Goal: Information Seeking & Learning: Learn about a topic

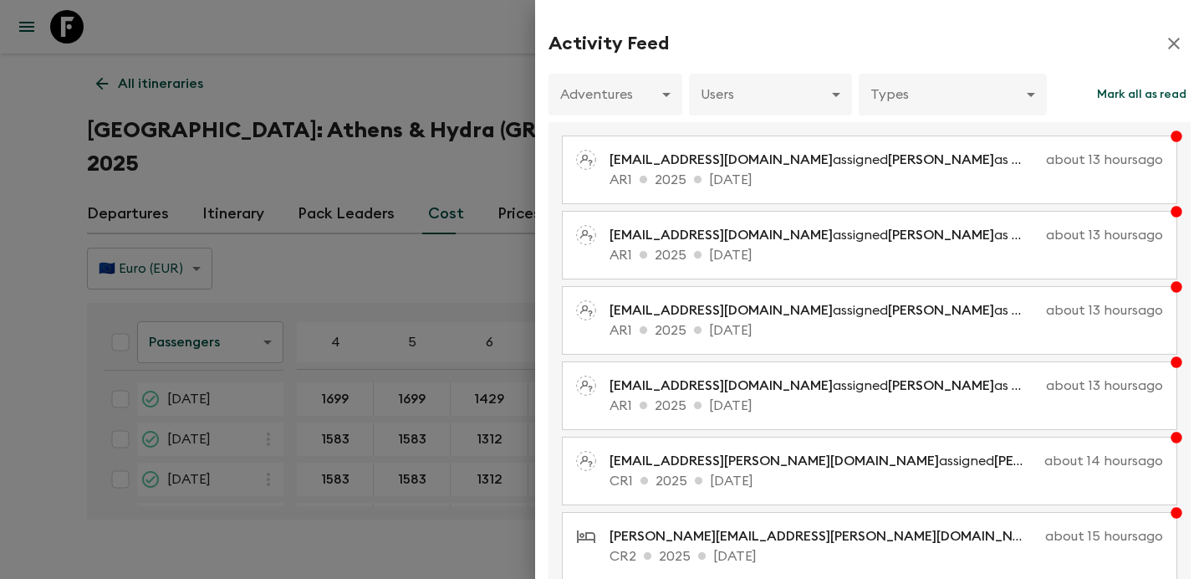
scroll to position [84, 0]
click at [496, 88] on div at bounding box center [602, 289] width 1204 height 579
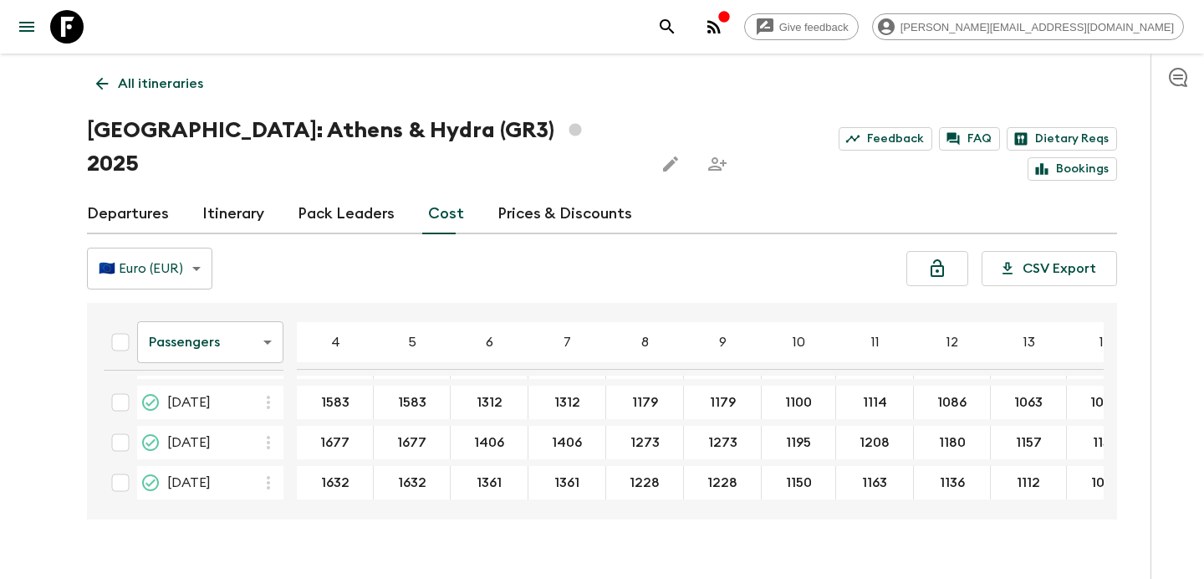
click at [724, 21] on icon "button" at bounding box center [714, 27] width 20 height 20
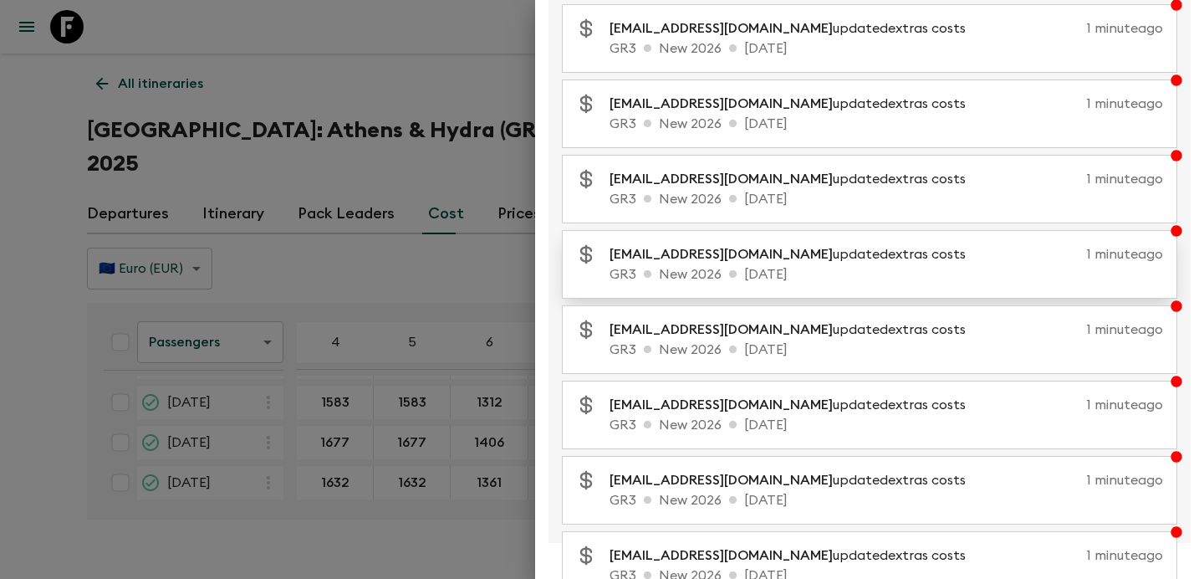
scroll to position [343, 0]
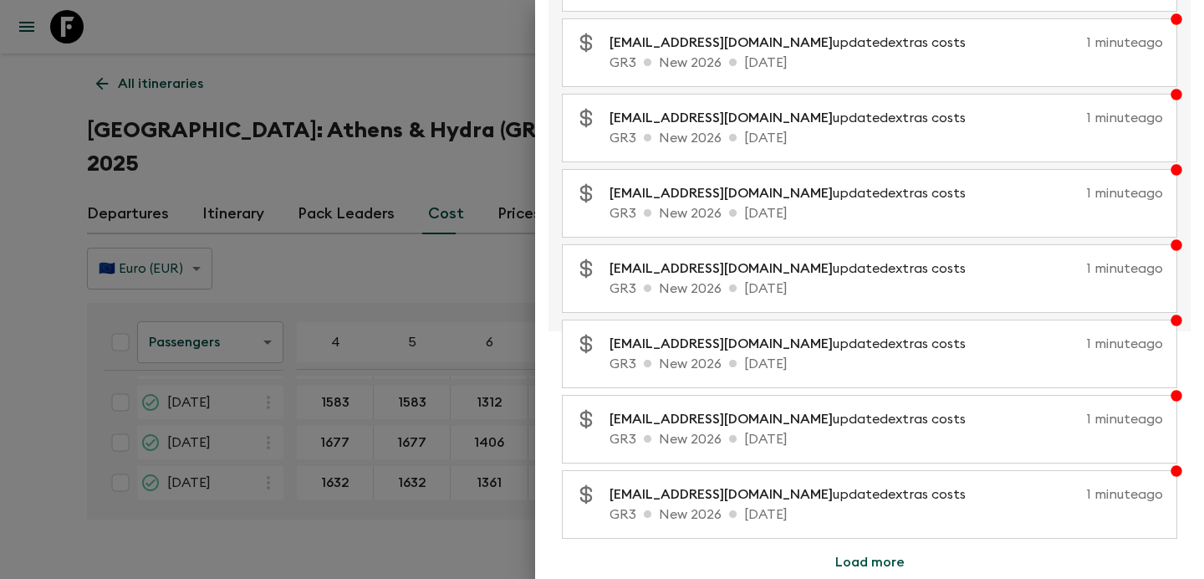
click at [856, 559] on button "Load more" at bounding box center [870, 561] width 110 height 33
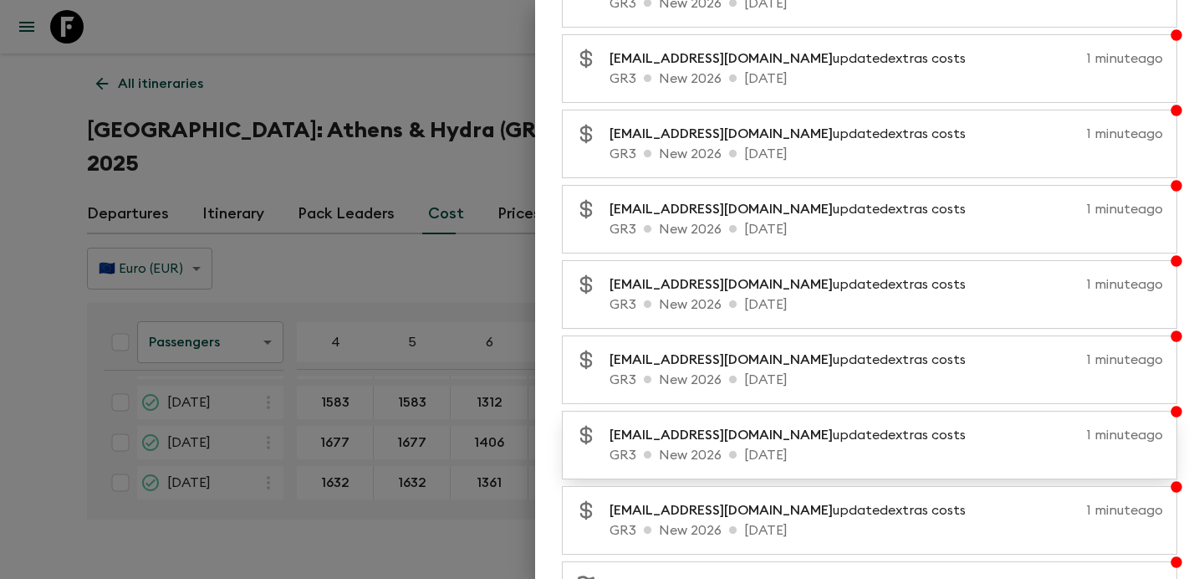
scroll to position [844, 0]
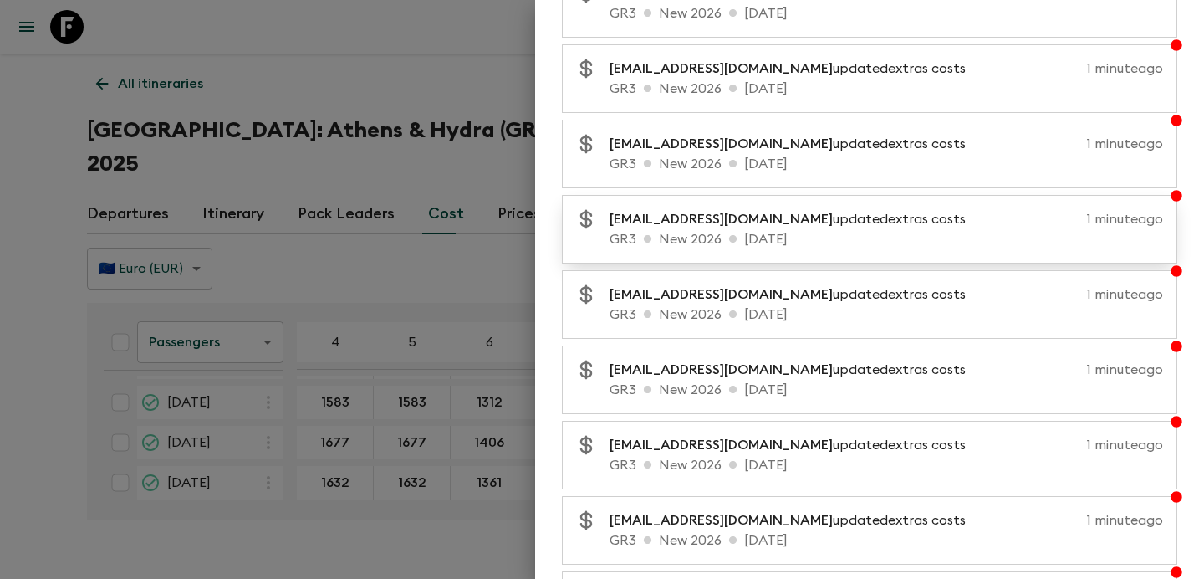
click at [782, 222] on p "[EMAIL_ADDRESS][DOMAIN_NAME] updated extras costs" at bounding box center [795, 219] width 370 height 20
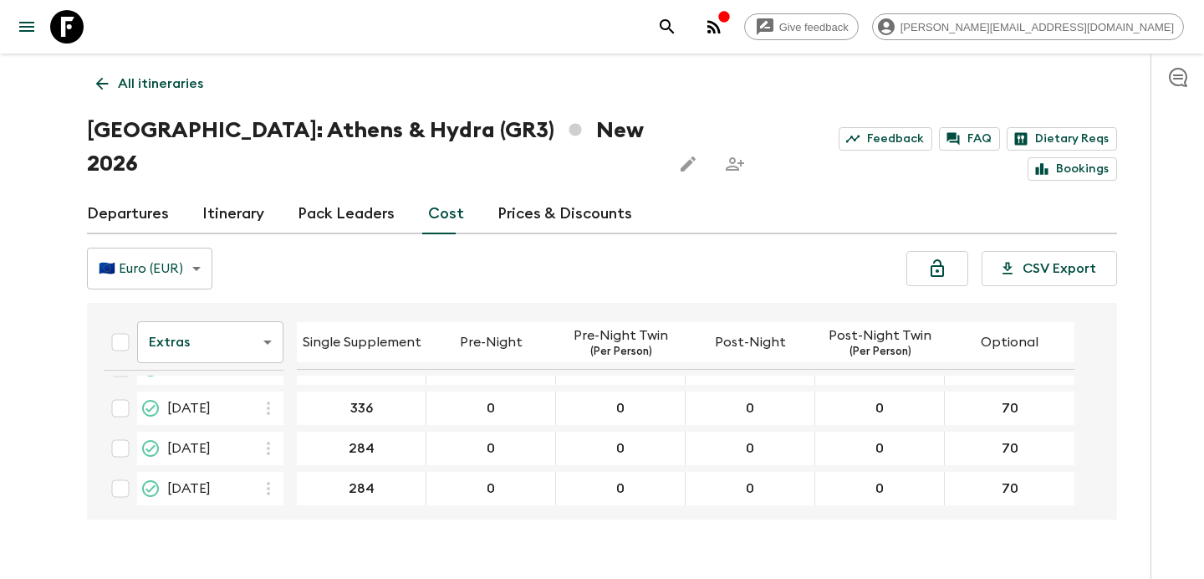
scroll to position [278, 0]
click at [250, 309] on body "Give feedback [PERSON_NAME][EMAIL_ADDRESS][DOMAIN_NAME] All itineraries [GEOGRA…" at bounding box center [602, 305] width 1204 height 611
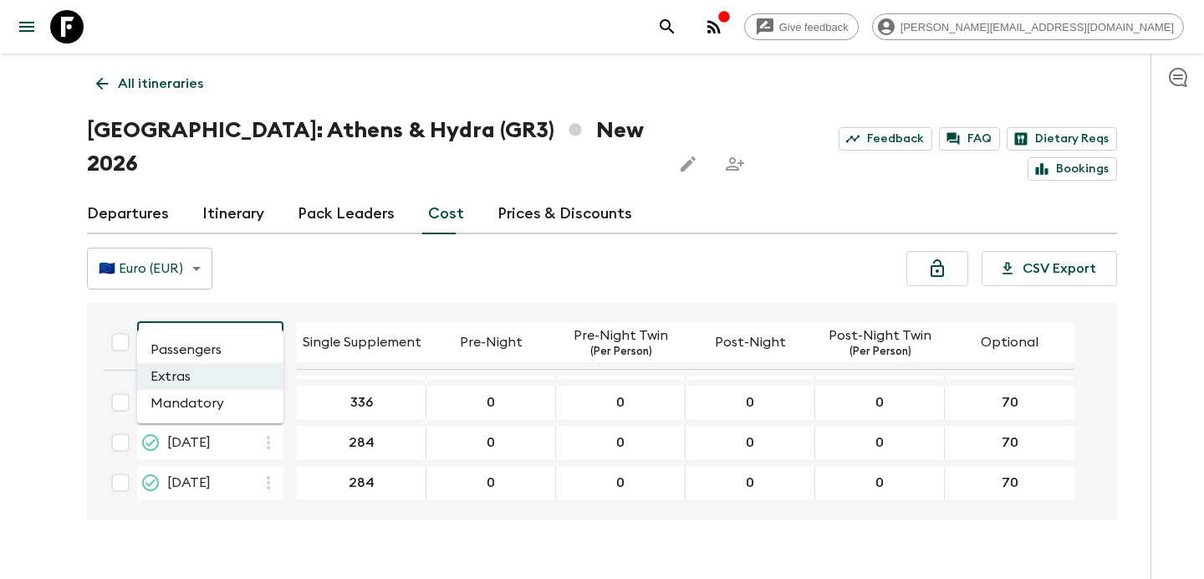
click at [235, 352] on li "Passengers" at bounding box center [210, 349] width 146 height 27
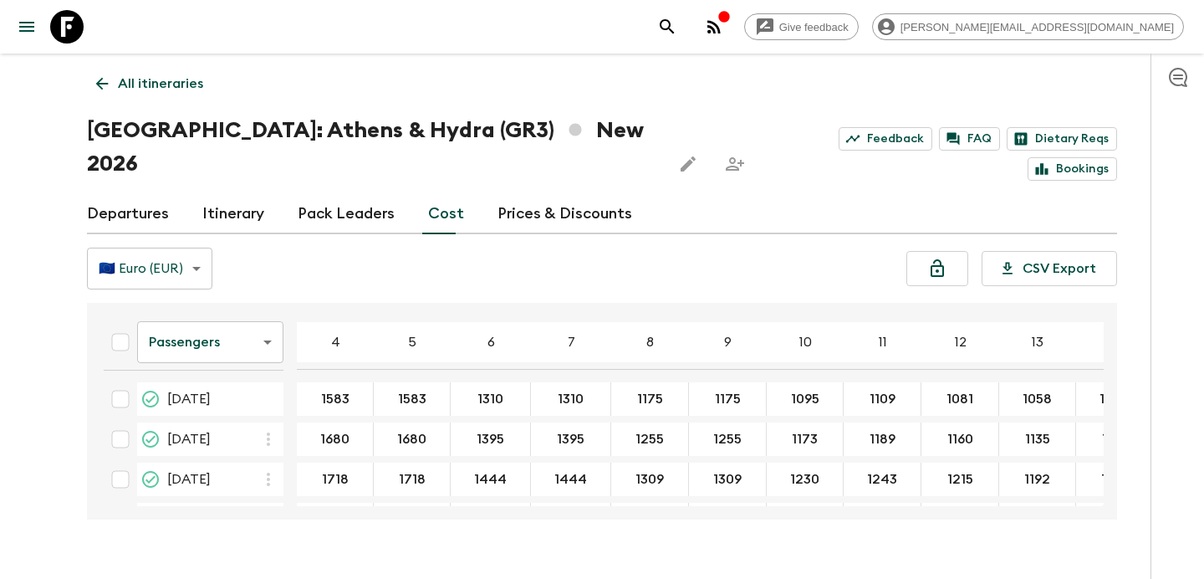
click at [731, 15] on icon "button" at bounding box center [723, 16] width 13 height 13
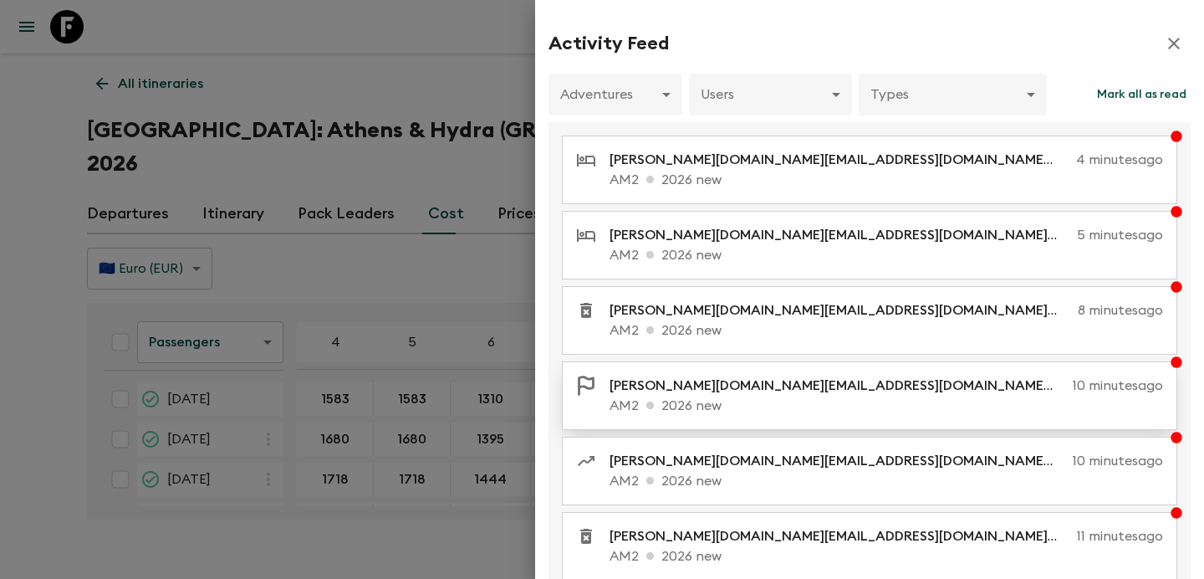
scroll to position [343, 0]
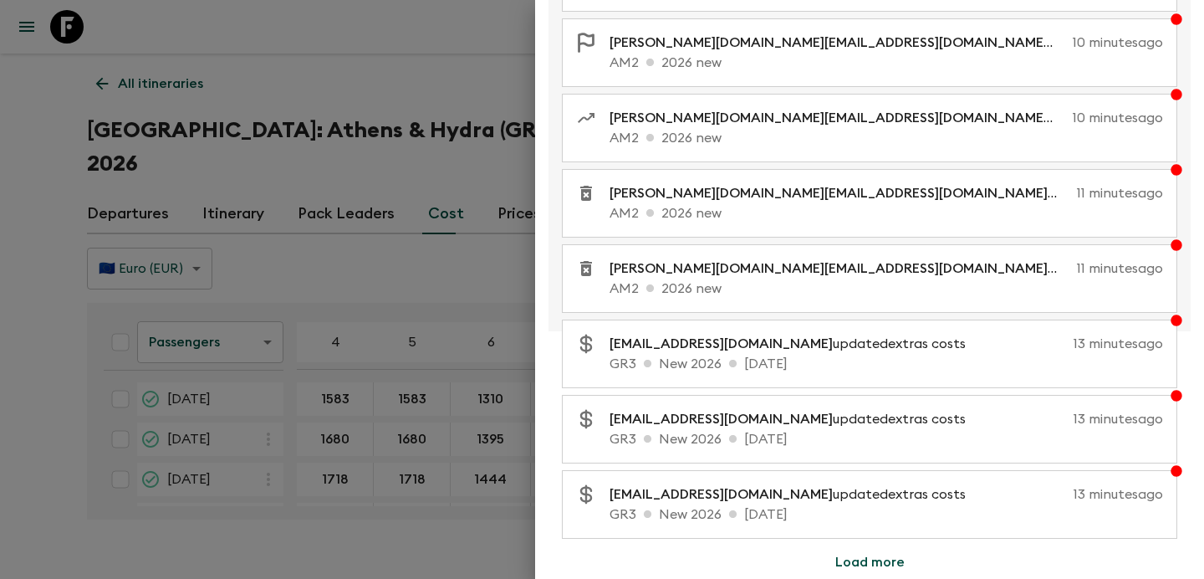
click at [442, 232] on div at bounding box center [602, 289] width 1204 height 579
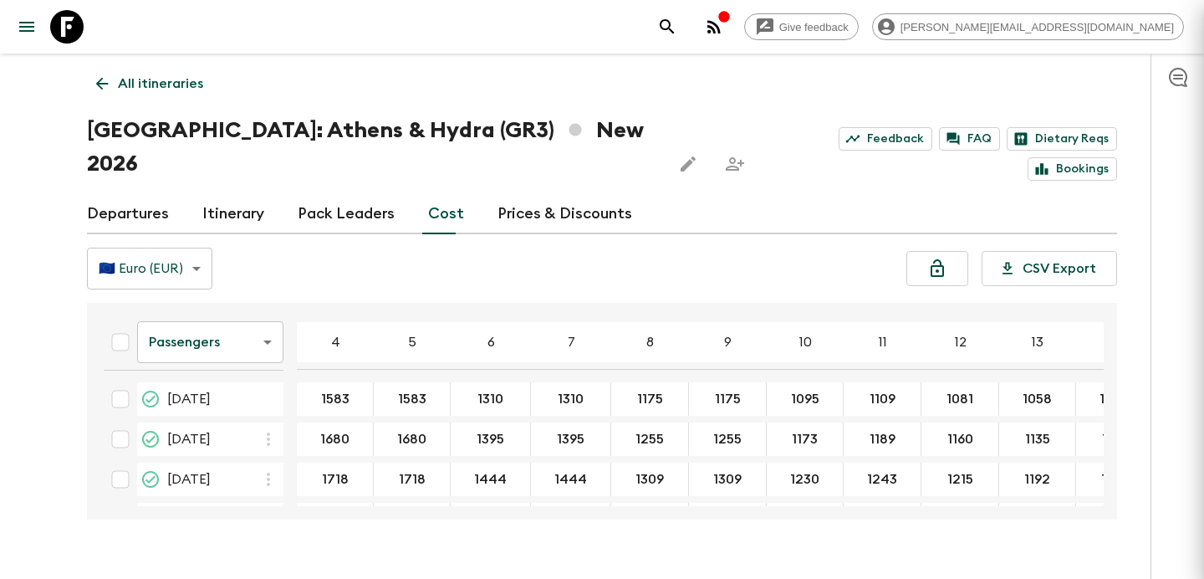
scroll to position [0, 0]
click at [721, 27] on icon "button" at bounding box center [713, 26] width 13 height 13
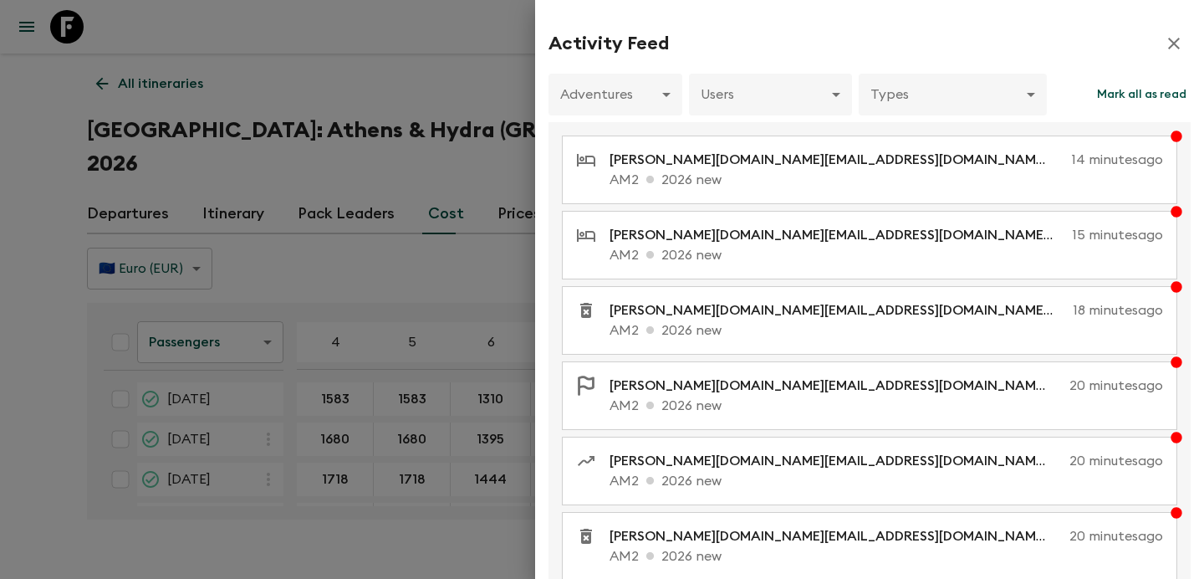
click at [401, 120] on div at bounding box center [602, 289] width 1204 height 579
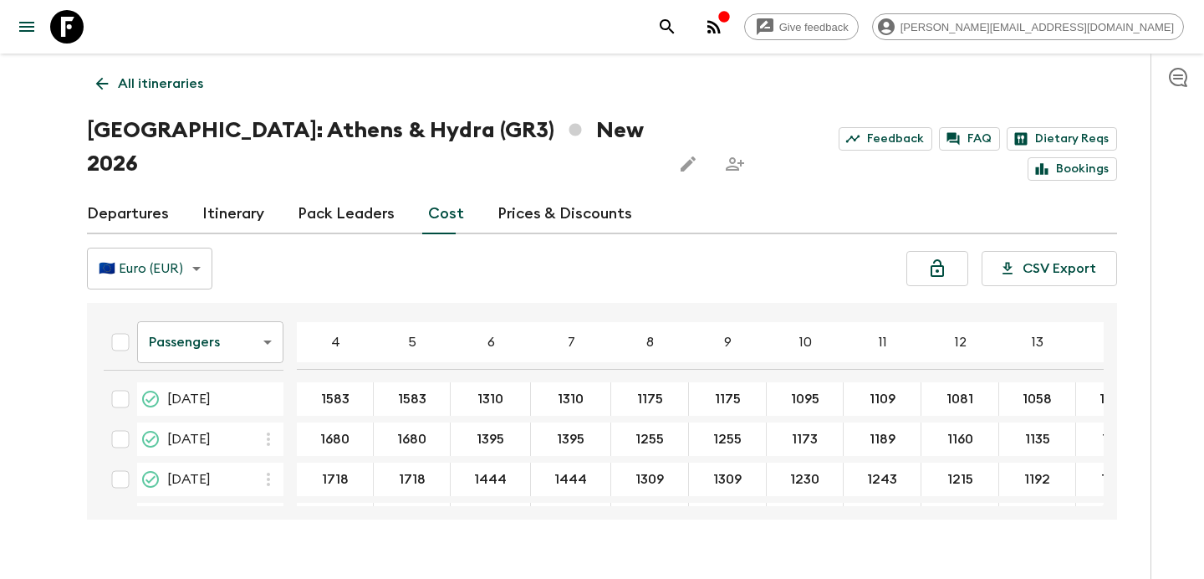
click at [188, 80] on p "All itineraries" at bounding box center [160, 84] width 85 height 20
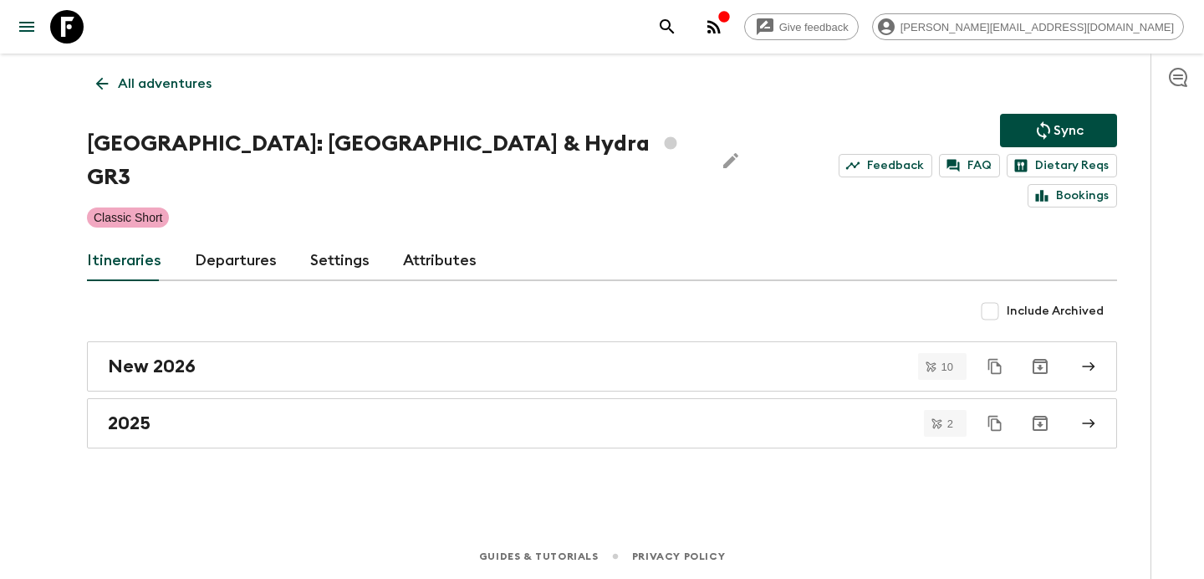
click at [188, 80] on p "All adventures" at bounding box center [165, 84] width 94 height 20
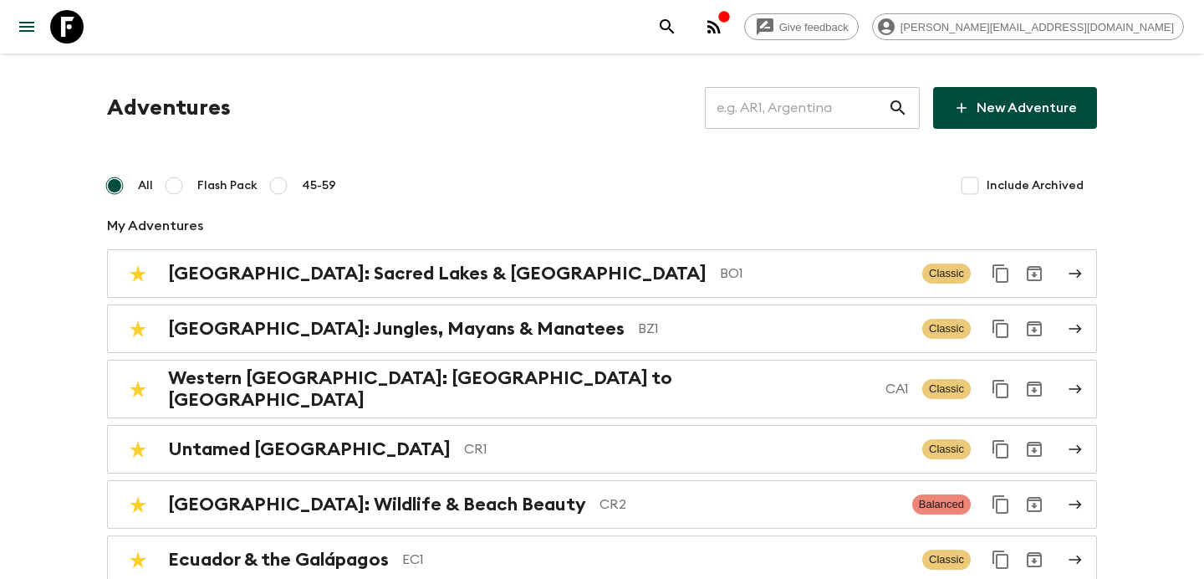
click at [803, 88] on input "text" at bounding box center [796, 107] width 183 height 47
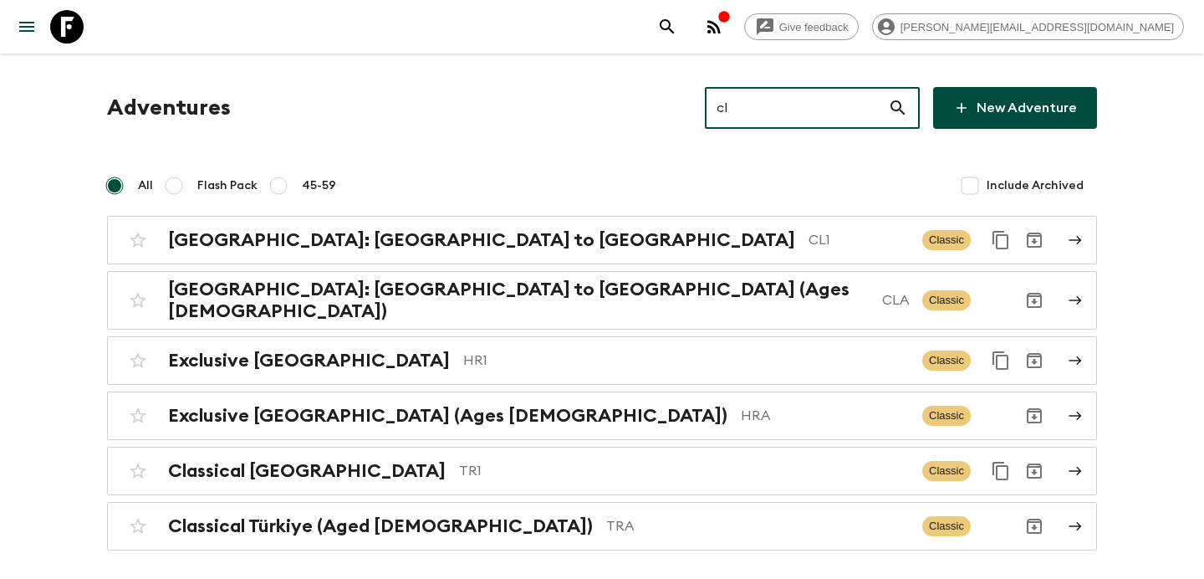
type input "cl1"
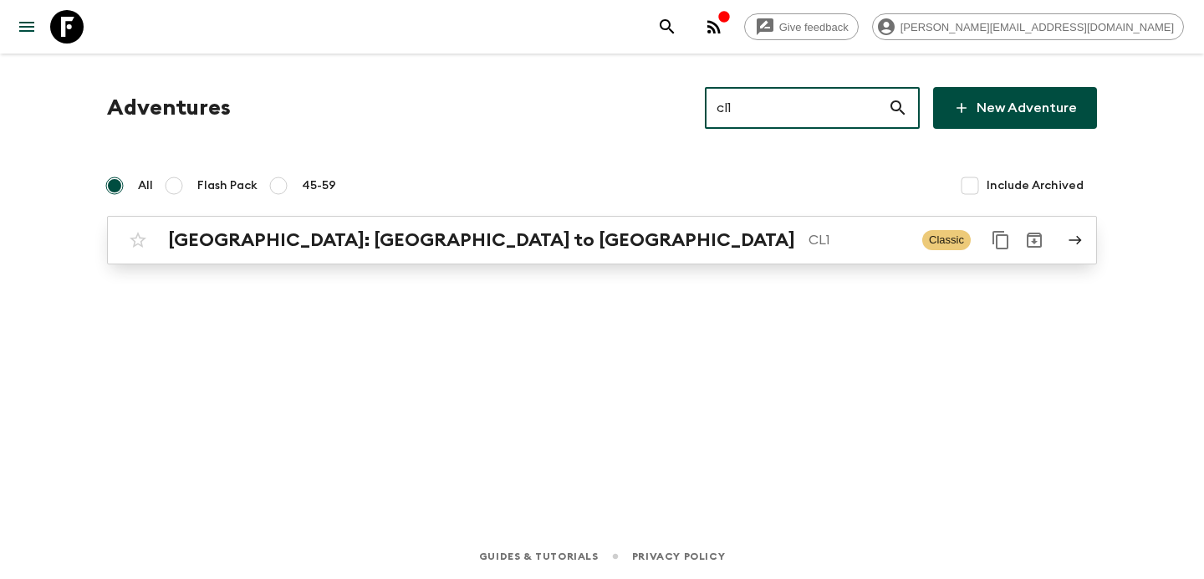
click at [604, 229] on div "[GEOGRAPHIC_DATA]: [GEOGRAPHIC_DATA] to [GEOGRAPHIC_DATA] CL1" at bounding box center [538, 240] width 741 height 22
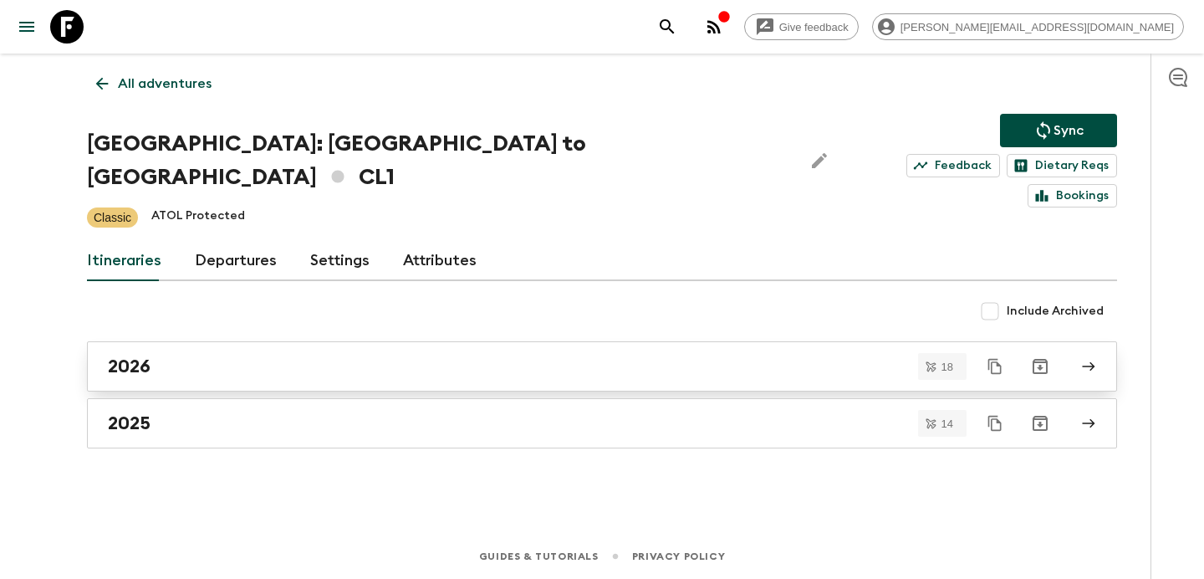
click at [515, 355] on div "2026" at bounding box center [586, 366] width 957 height 22
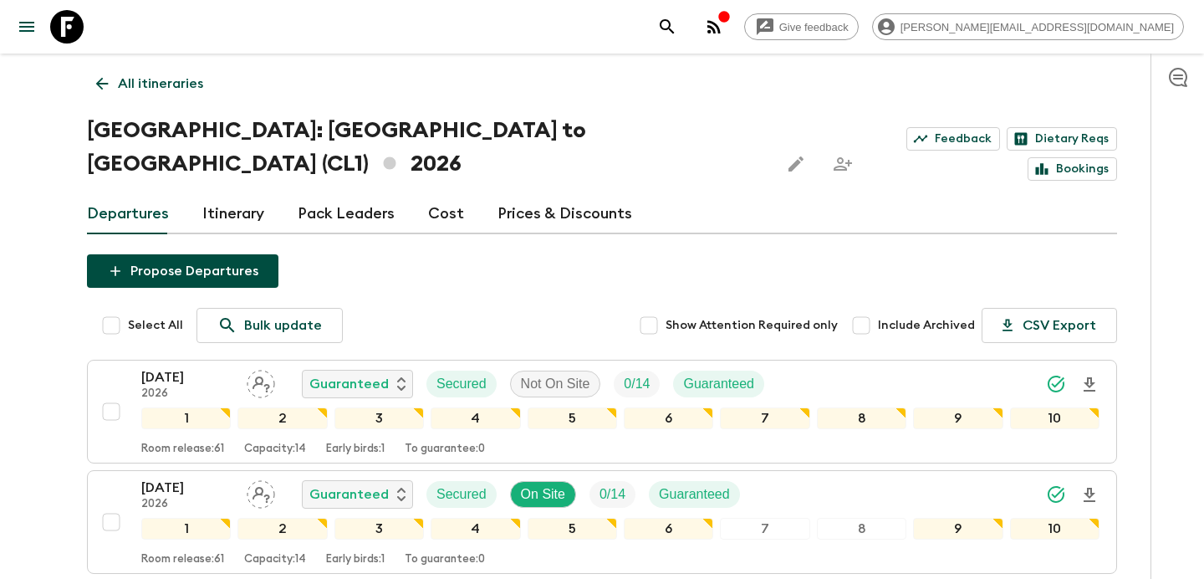
click at [731, 15] on button "button" at bounding box center [713, 26] width 33 height 33
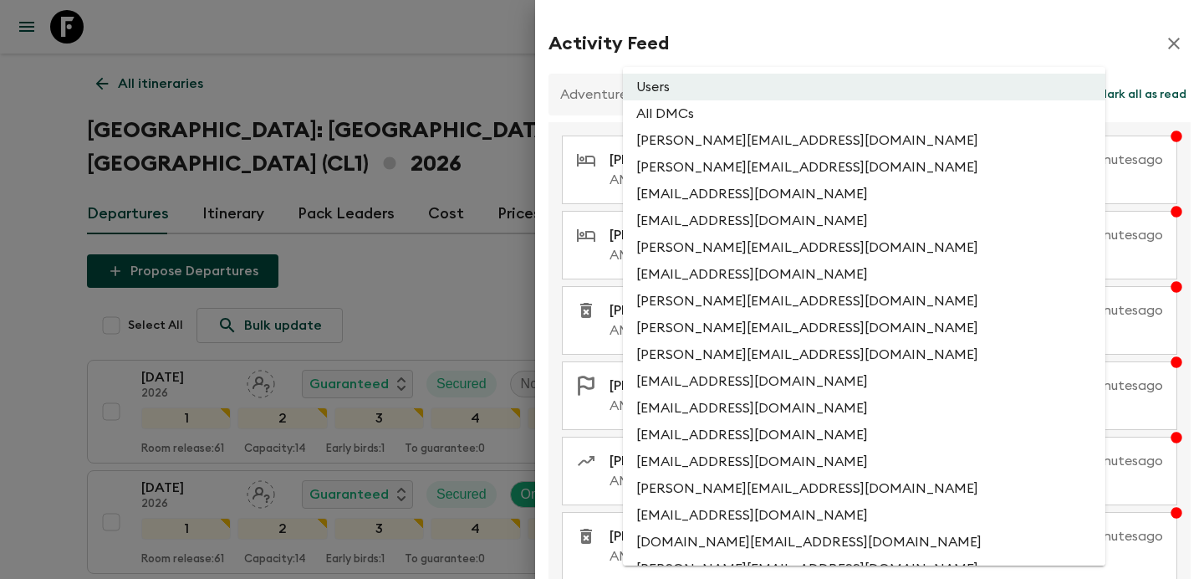
click at [763, 124] on li "All DMCs" at bounding box center [864, 113] width 482 height 27
type input "EXTERNAL_ONLY"
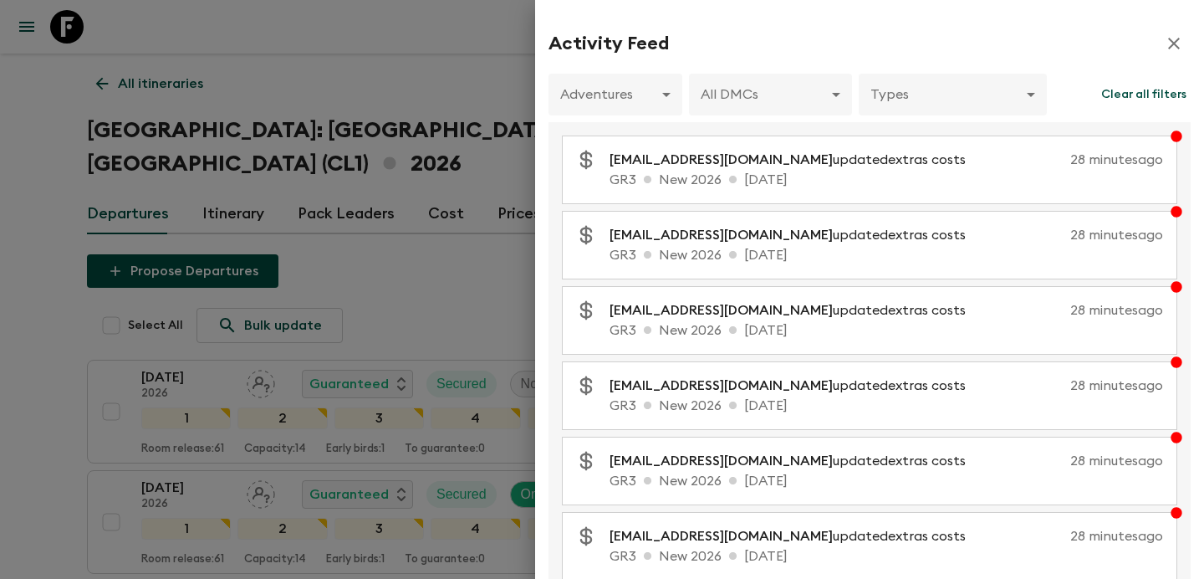
click at [441, 72] on div at bounding box center [602, 289] width 1204 height 579
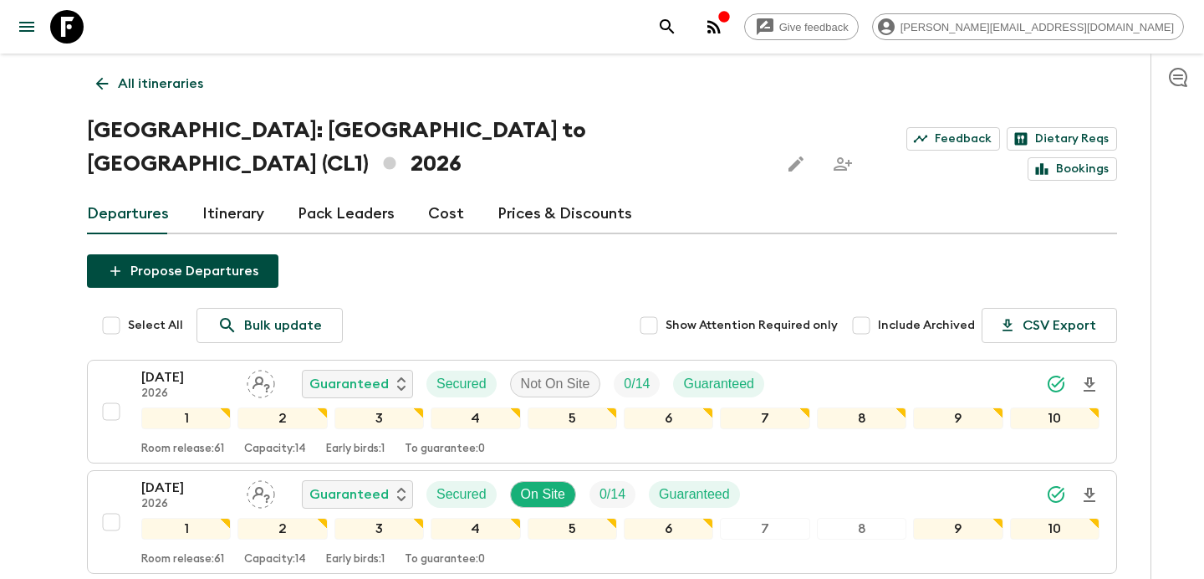
click at [724, 24] on icon "button" at bounding box center [714, 27] width 20 height 20
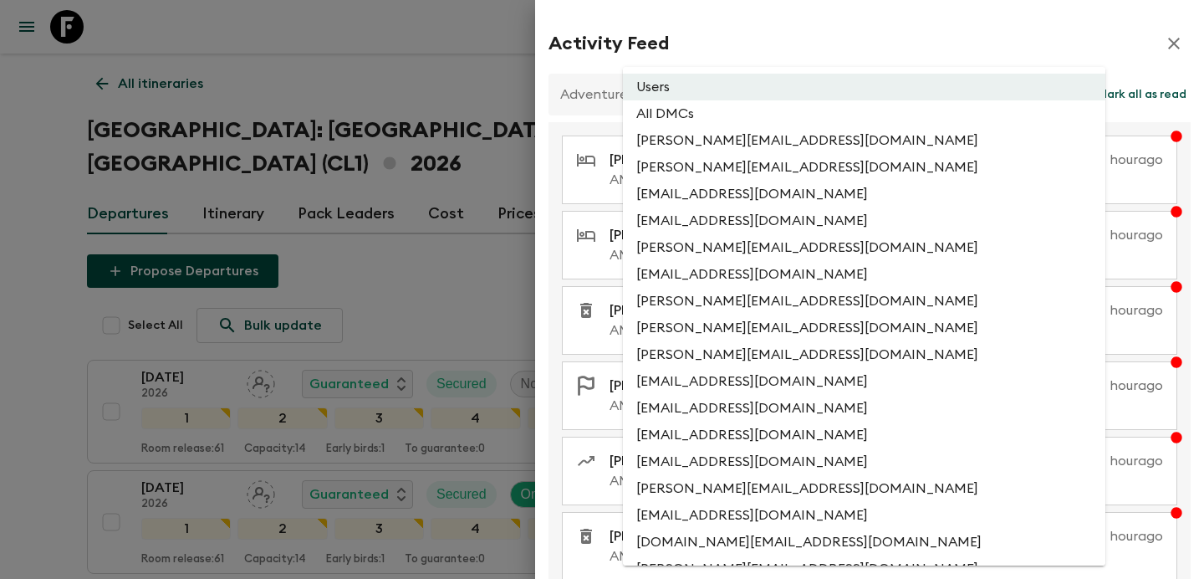
click at [765, 118] on li "All DMCs" at bounding box center [864, 113] width 482 height 27
type input "EXTERNAL_ONLY"
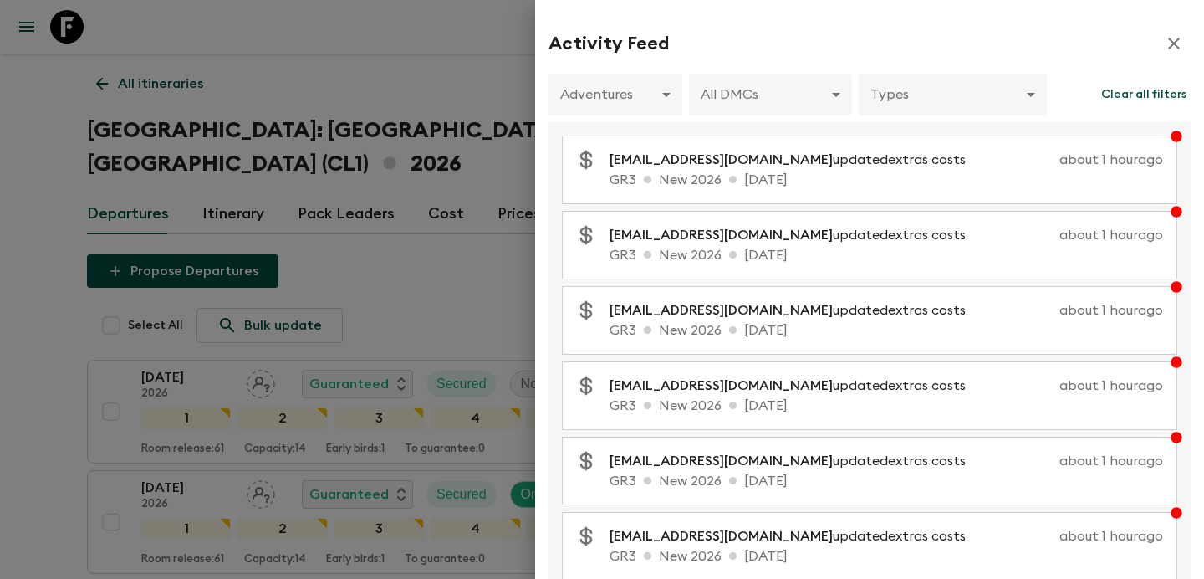
click at [478, 70] on div at bounding box center [602, 289] width 1204 height 579
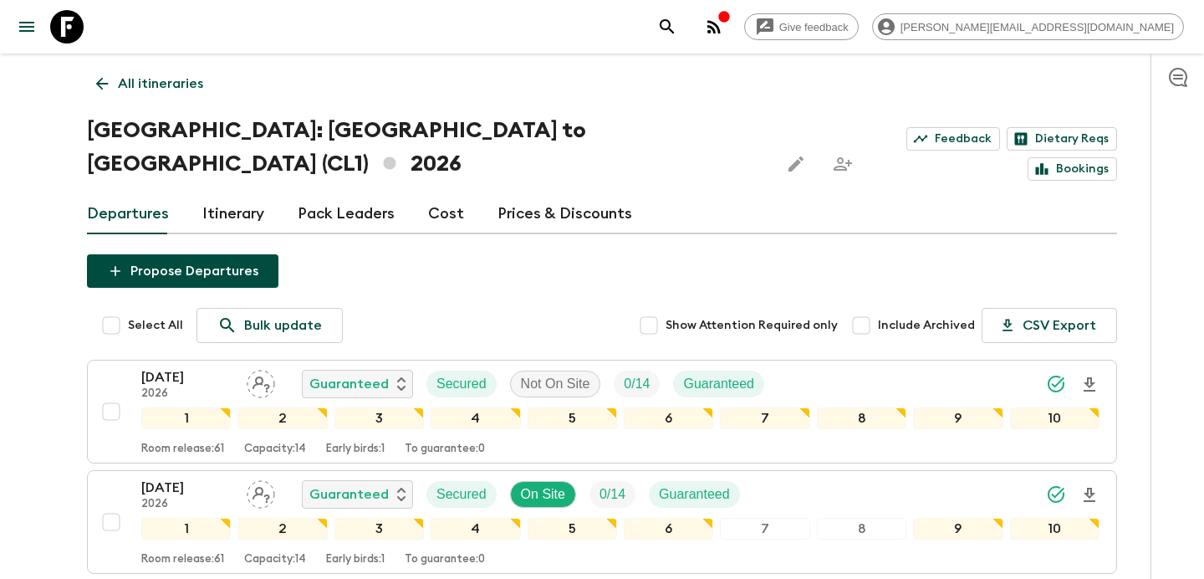
click at [731, 30] on button "button" at bounding box center [713, 26] width 33 height 33
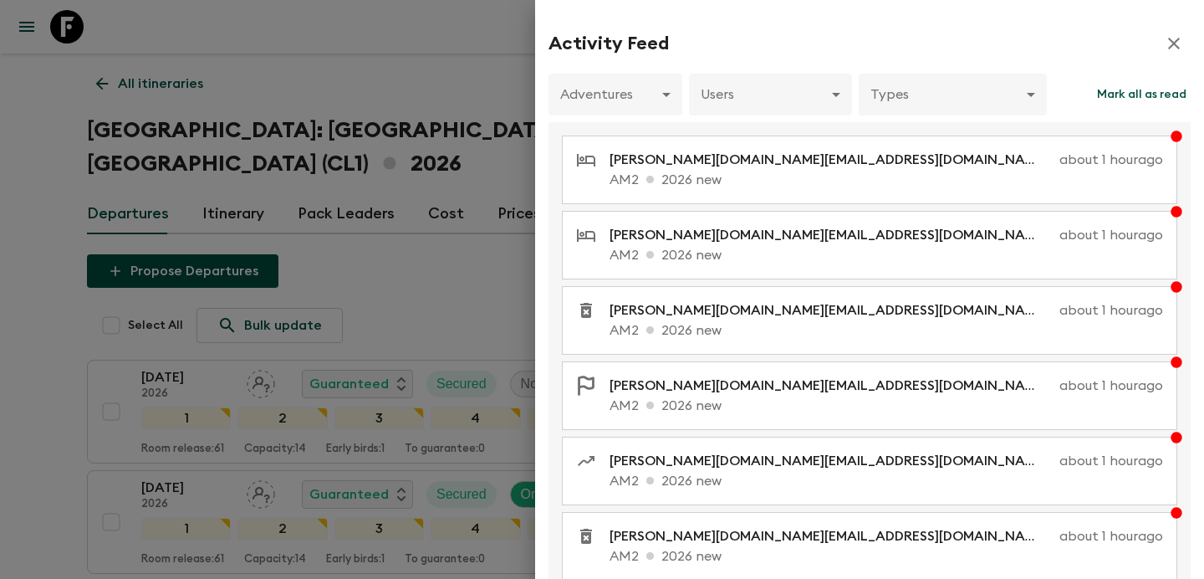
click at [477, 204] on div at bounding box center [602, 289] width 1204 height 579
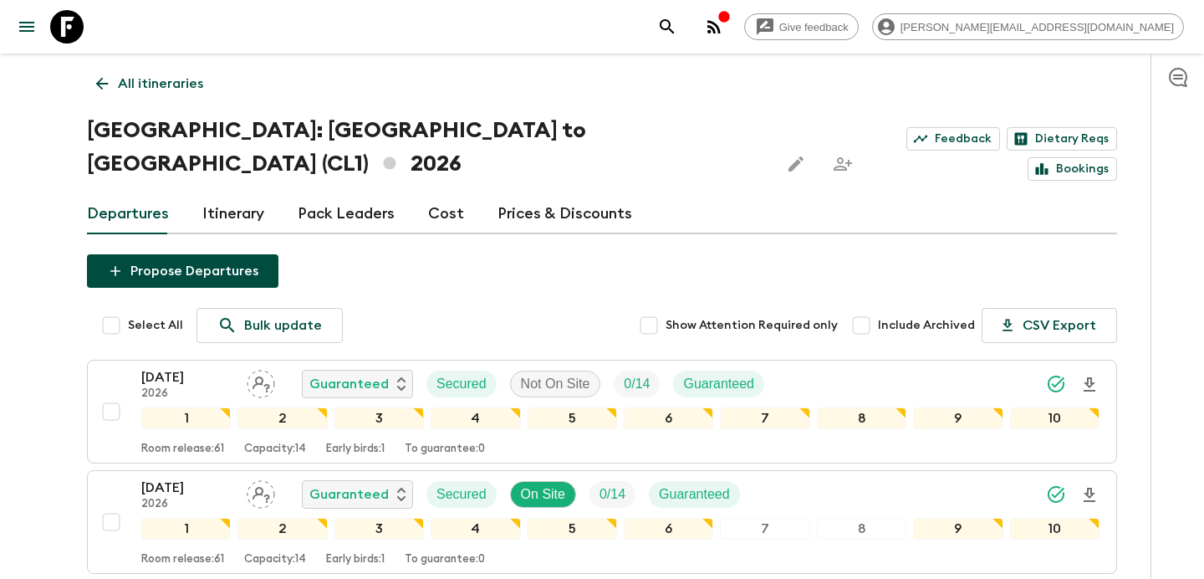
click at [152, 96] on link "All itineraries" at bounding box center [149, 83] width 125 height 33
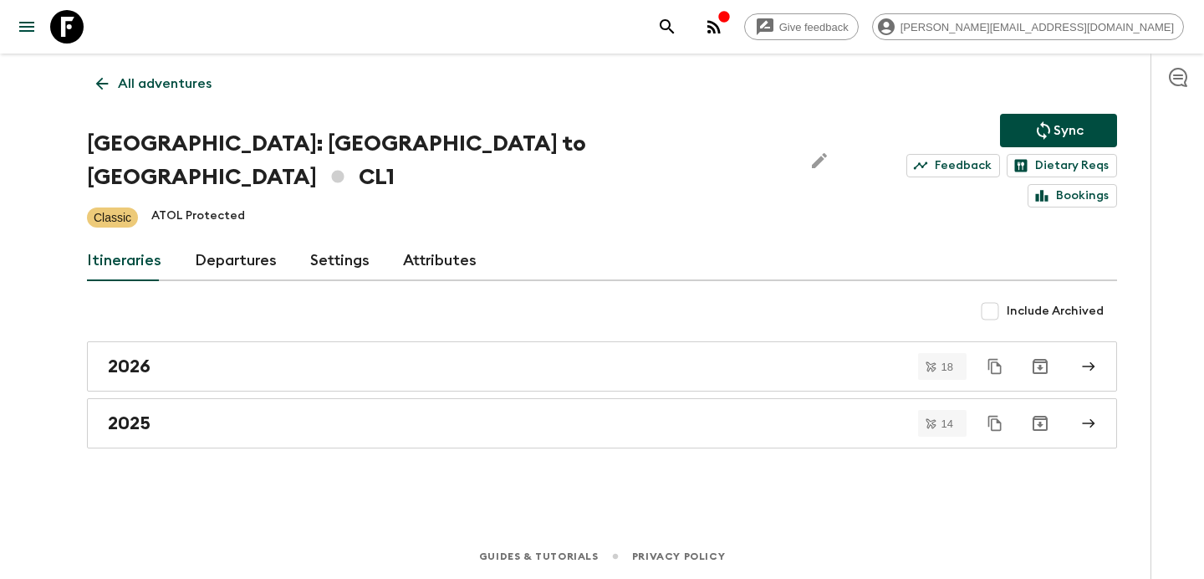
click at [158, 84] on p "All adventures" at bounding box center [165, 84] width 94 height 20
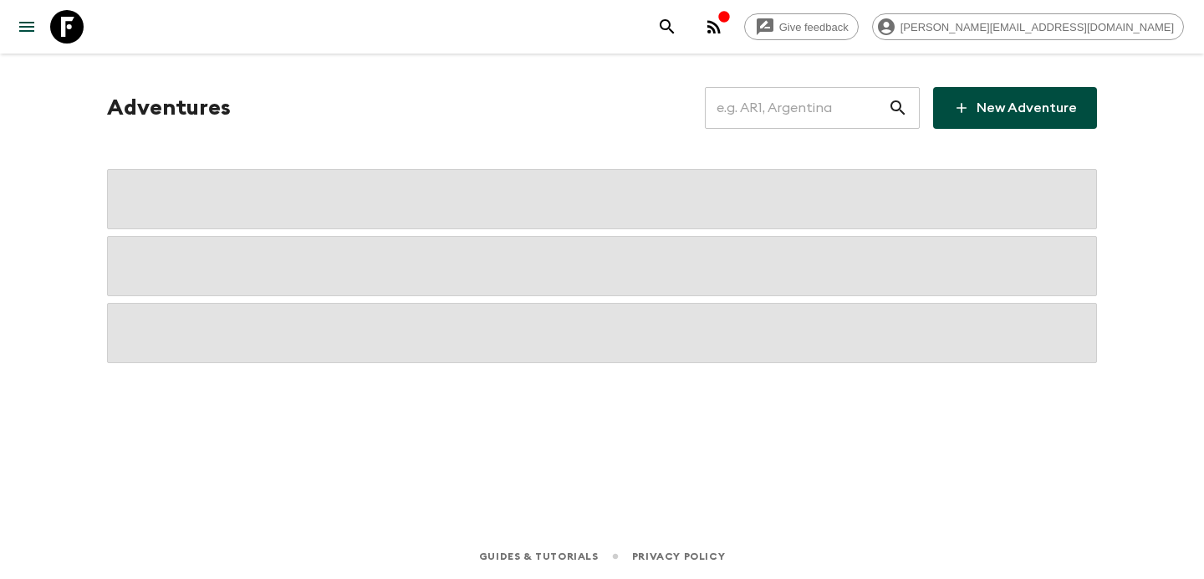
click at [822, 107] on input "text" at bounding box center [796, 107] width 183 height 47
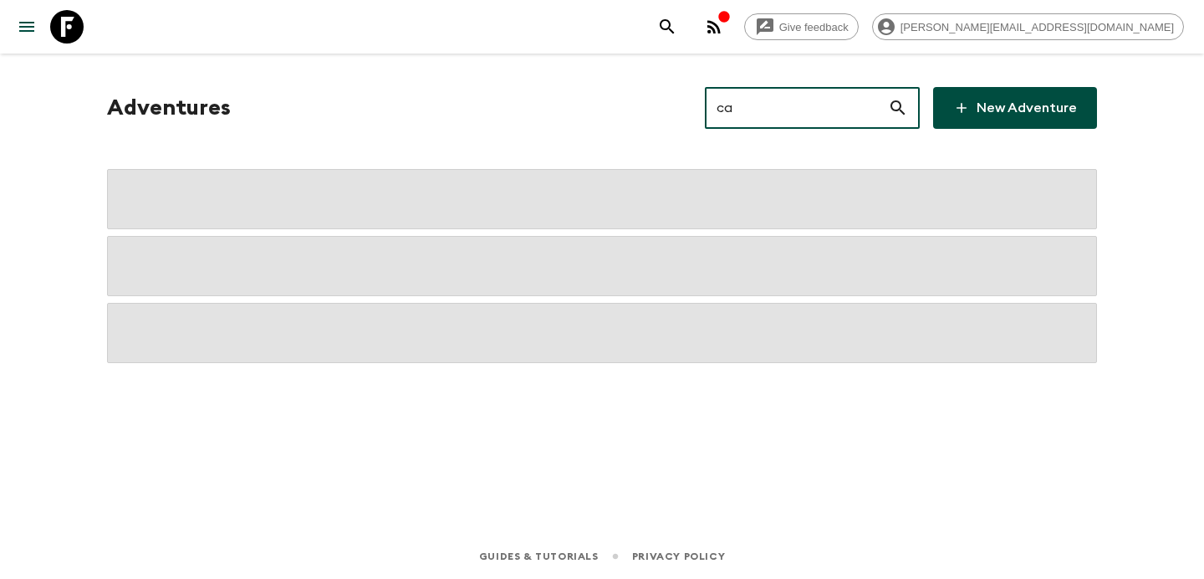
type input "ca1"
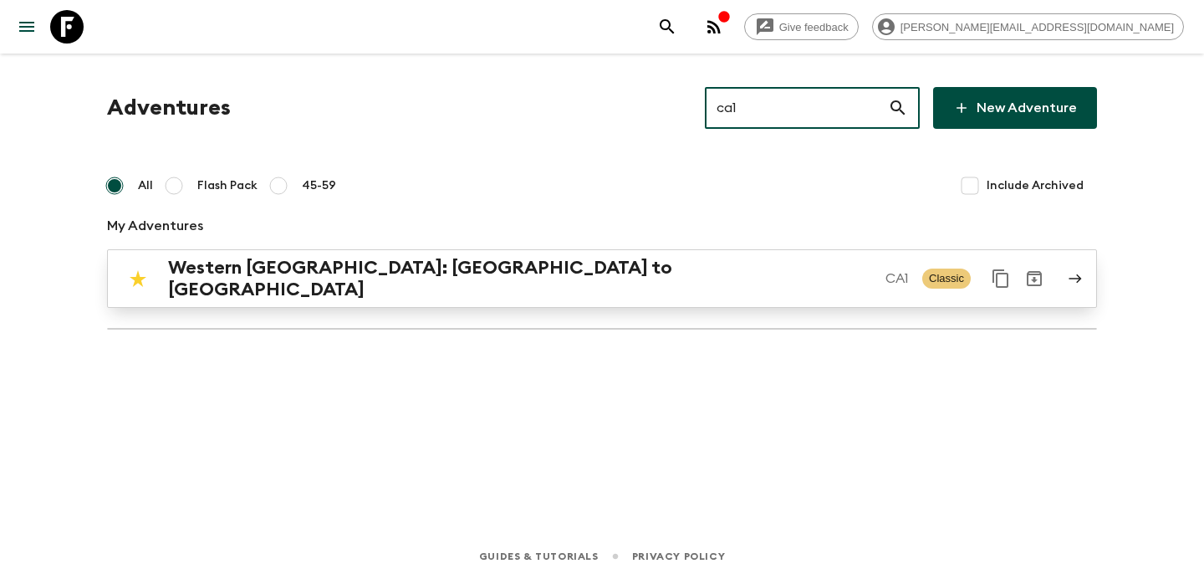
click at [885, 268] on p "CA1" at bounding box center [896, 278] width 23 height 20
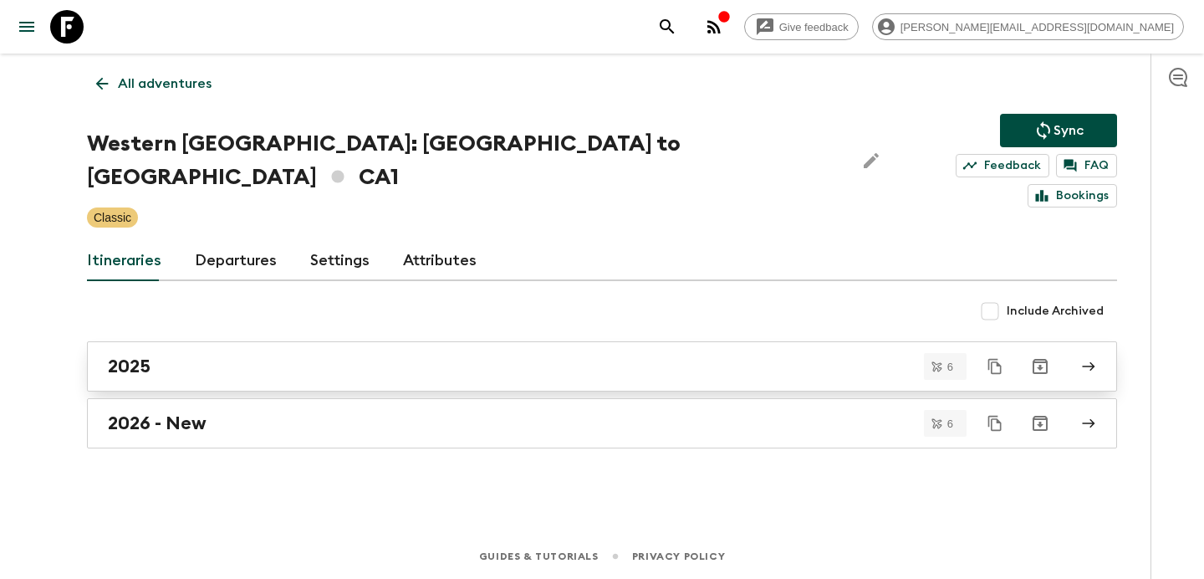
click at [145, 355] on h2 "2025" at bounding box center [129, 366] width 43 height 22
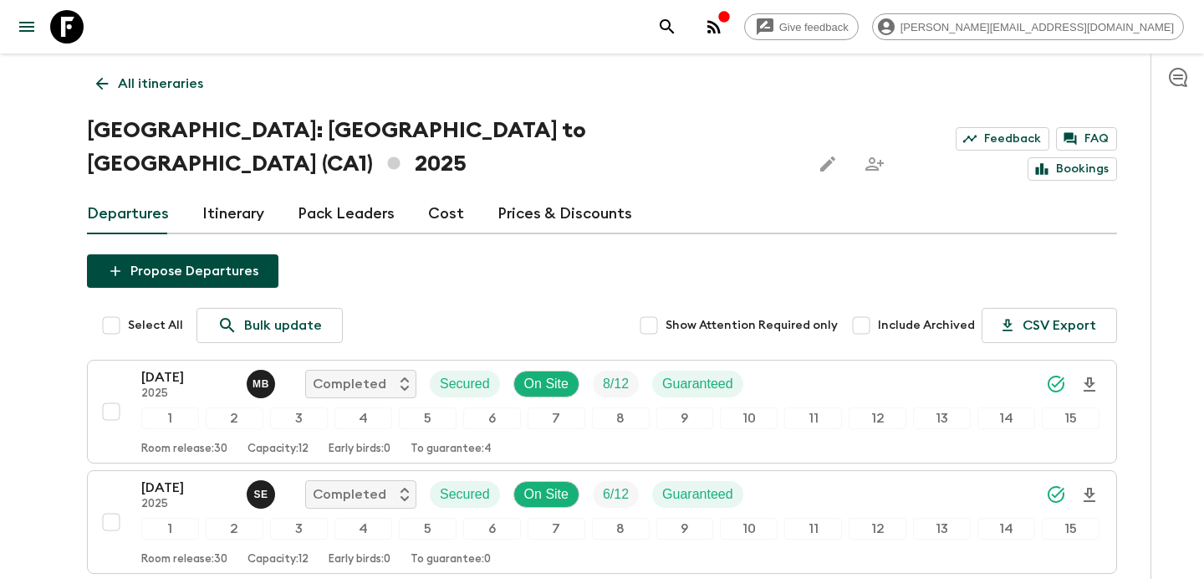
click at [155, 77] on p "All itineraries" at bounding box center [160, 84] width 85 height 20
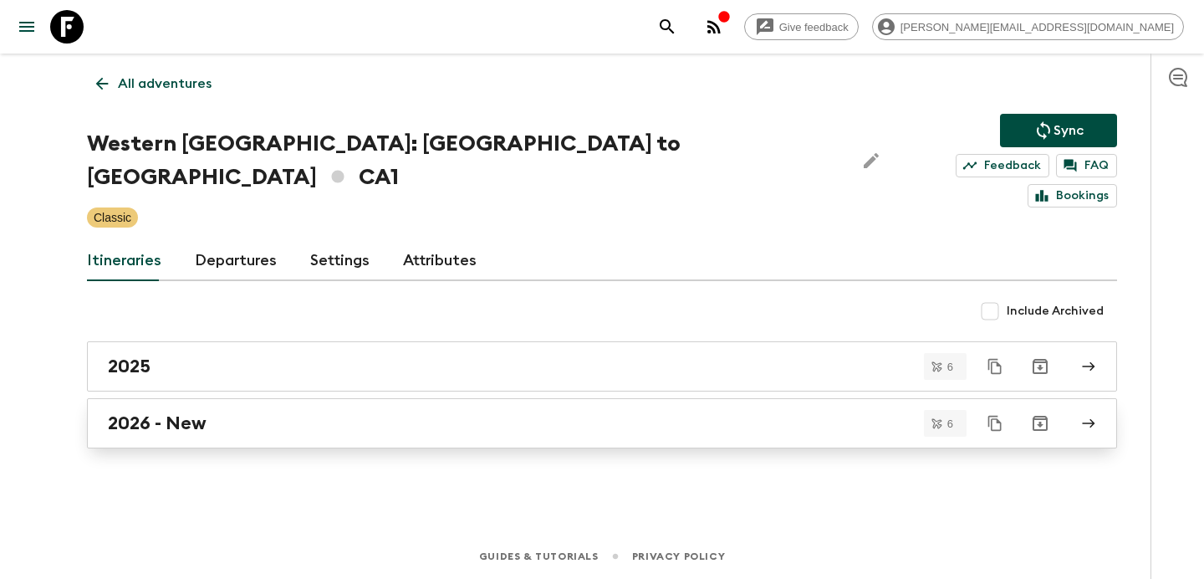
click at [181, 412] on h2 "2026 - New" at bounding box center [157, 423] width 99 height 22
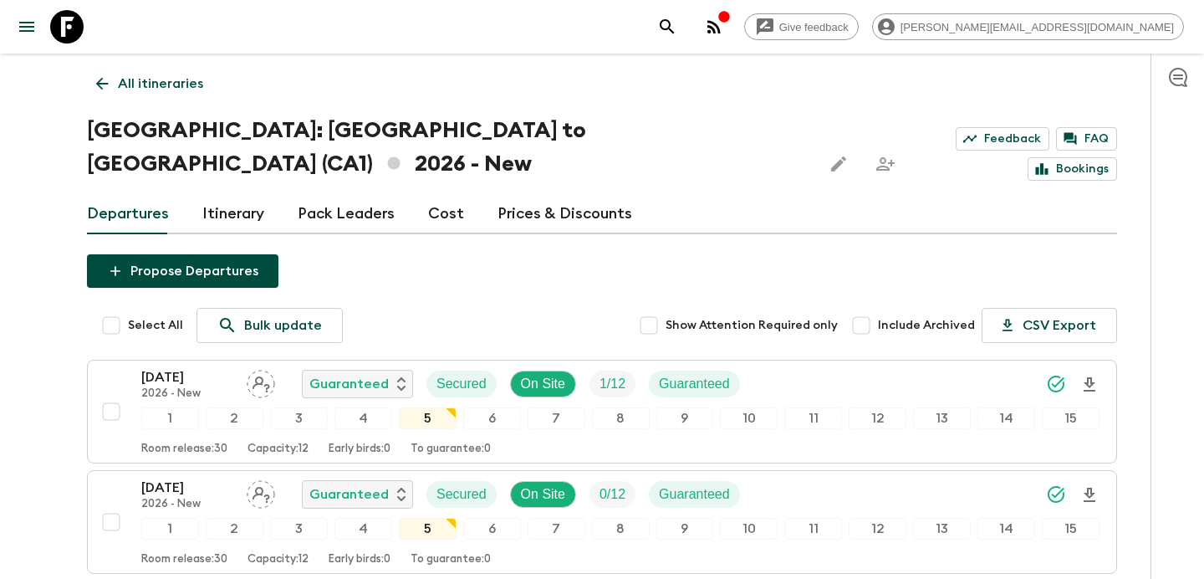
click at [165, 75] on p "All itineraries" at bounding box center [160, 84] width 85 height 20
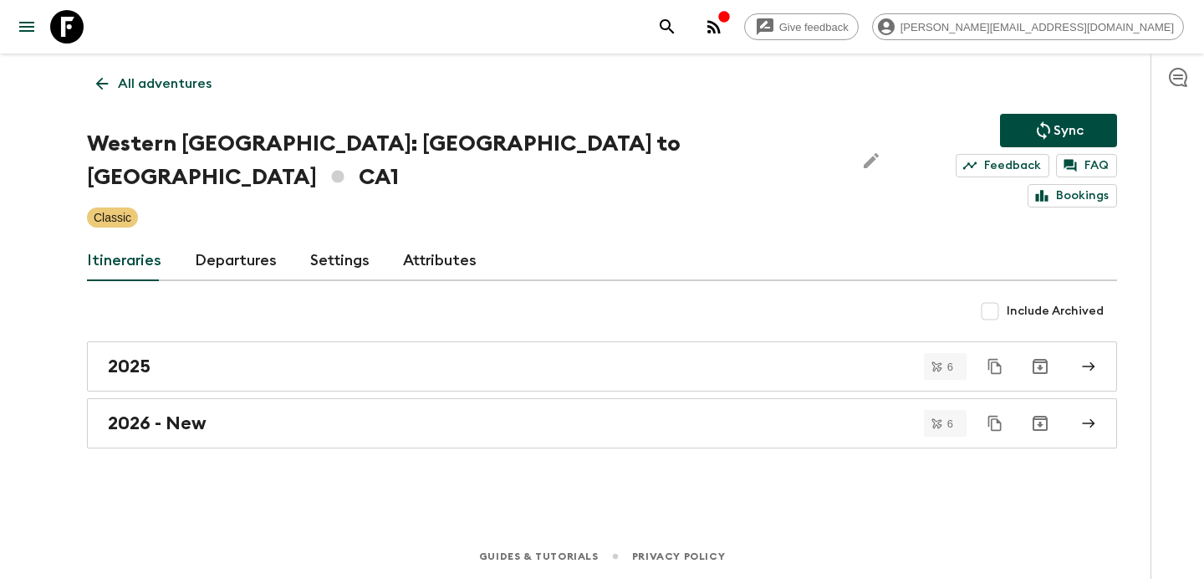
click at [165, 75] on p "All adventures" at bounding box center [165, 84] width 94 height 20
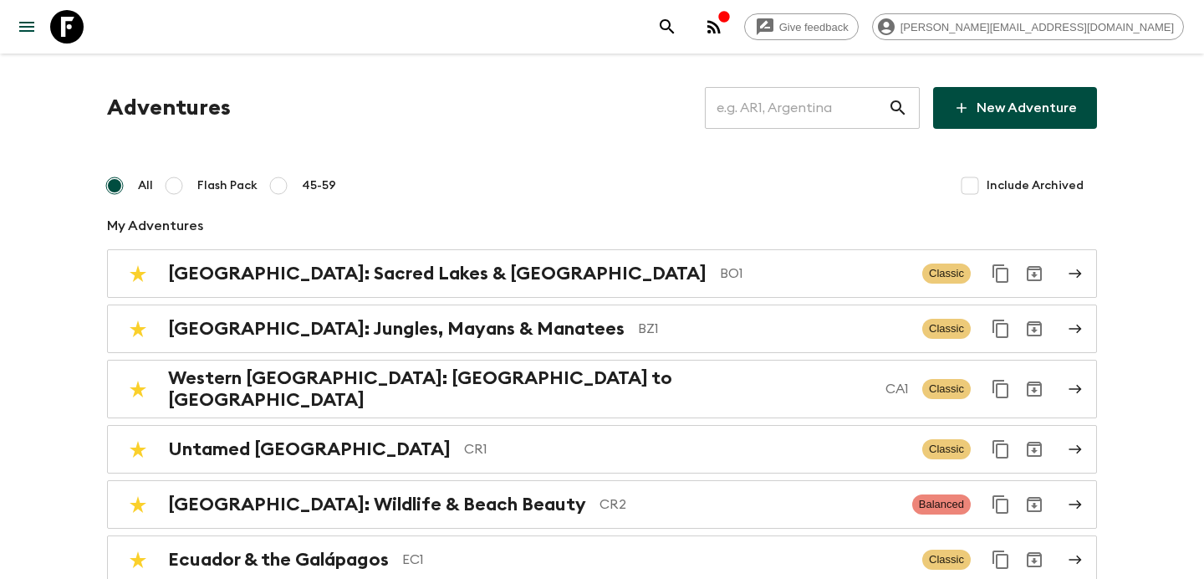
click at [809, 115] on input "text" at bounding box center [796, 107] width 183 height 47
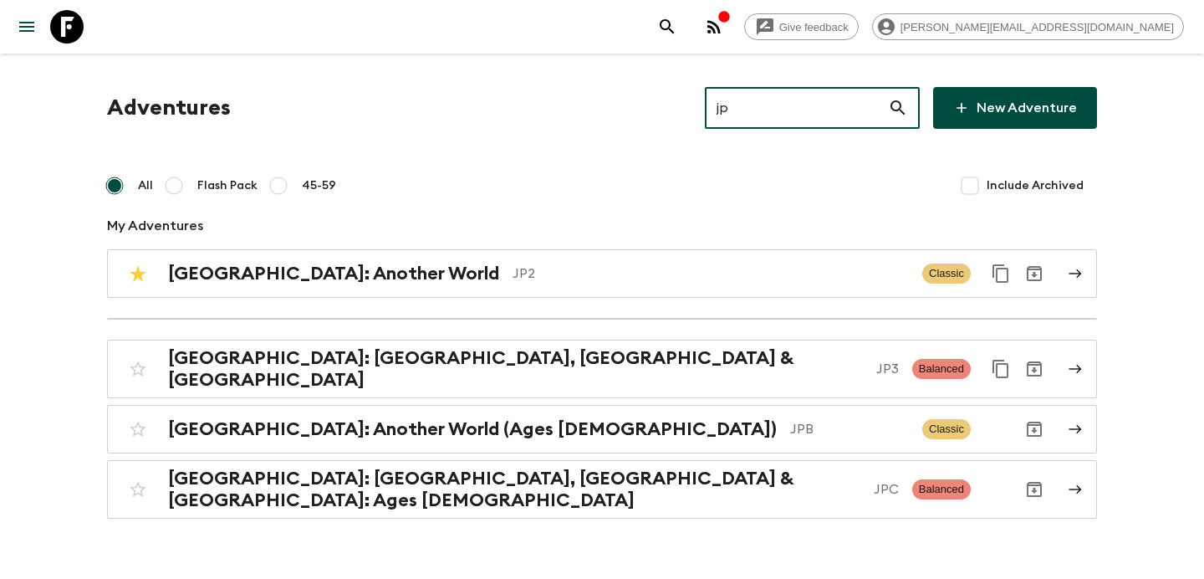
type input "jp3"
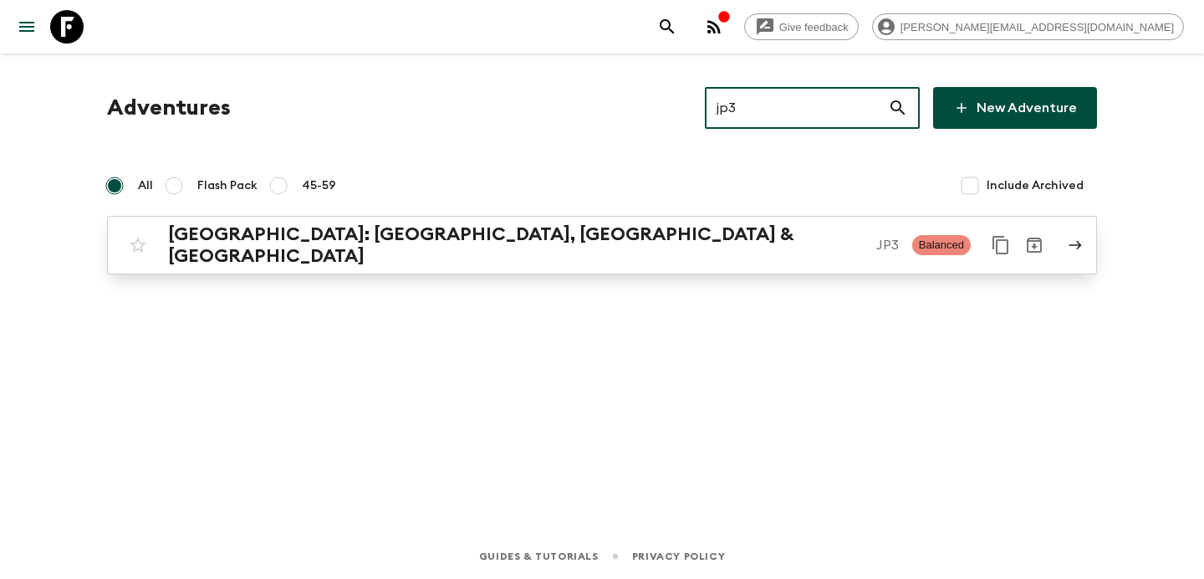
click at [378, 231] on h2 "[GEOGRAPHIC_DATA]: [GEOGRAPHIC_DATA], [GEOGRAPHIC_DATA] & [GEOGRAPHIC_DATA]" at bounding box center [515, 244] width 695 height 43
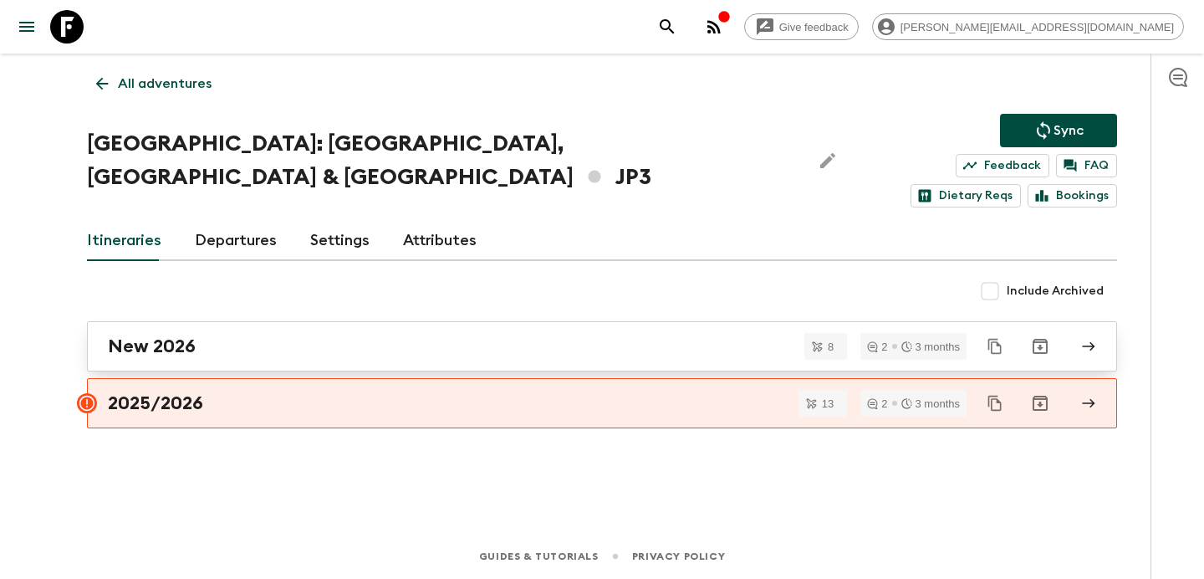
click at [336, 335] on div "New 2026" at bounding box center [586, 346] width 957 height 22
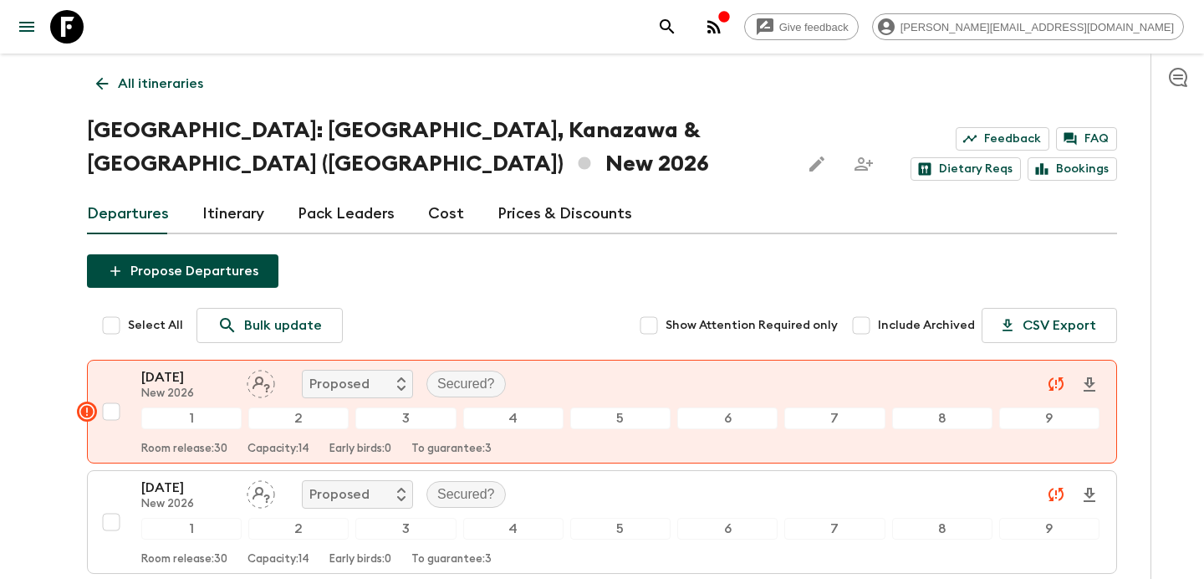
click at [447, 194] on link "Cost" at bounding box center [446, 214] width 36 height 40
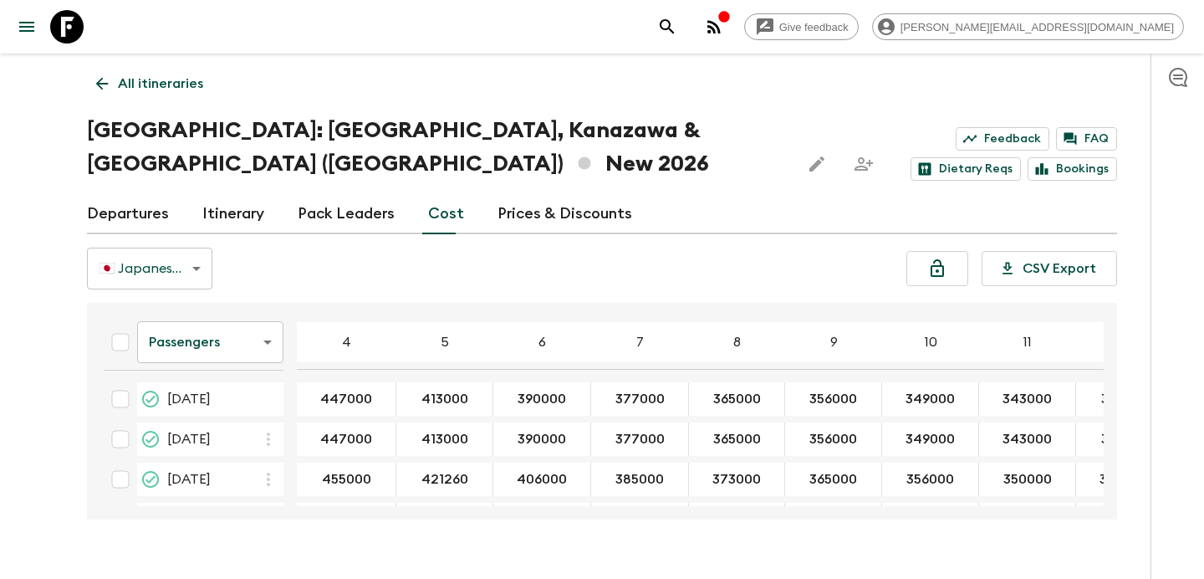
click at [139, 194] on link "Departures" at bounding box center [128, 214] width 82 height 40
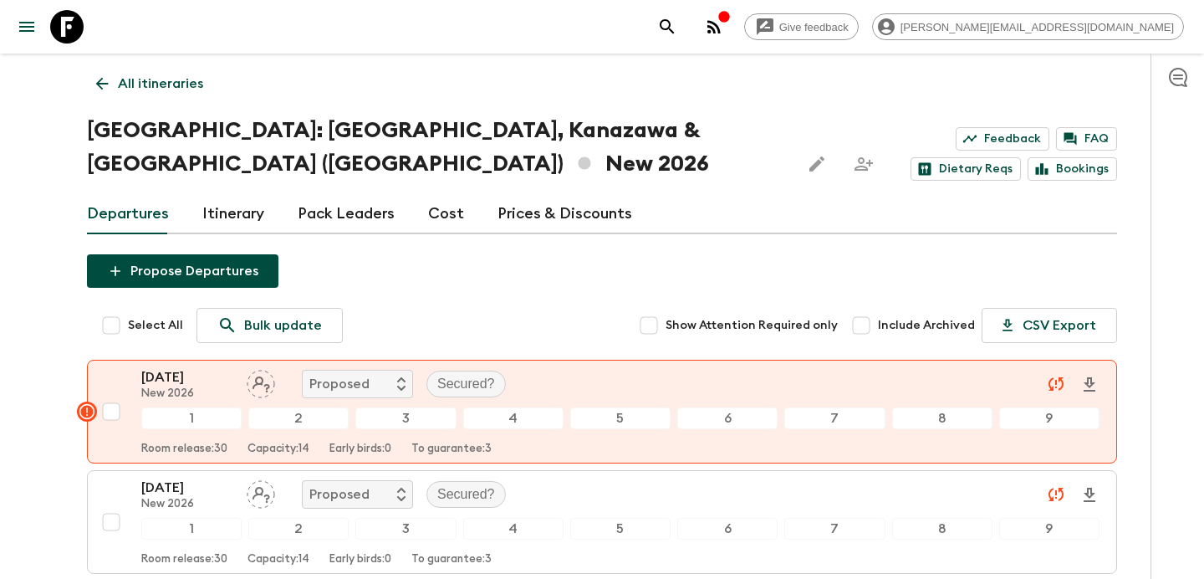
click at [112, 309] on input "Select All" at bounding box center [110, 325] width 33 height 33
checkbox input "true"
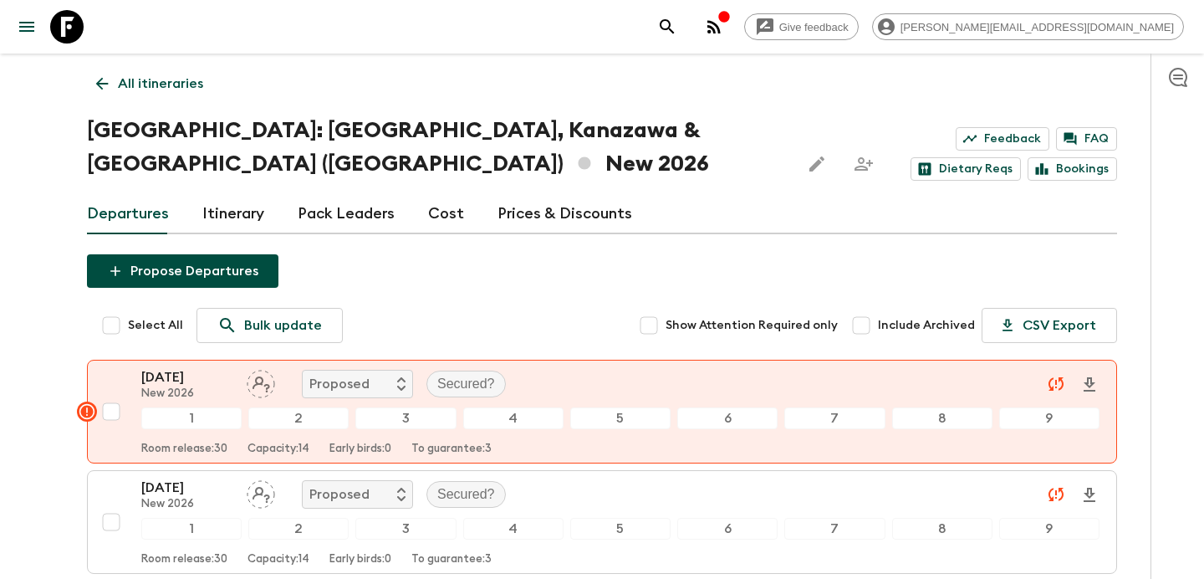
checkbox input "true"
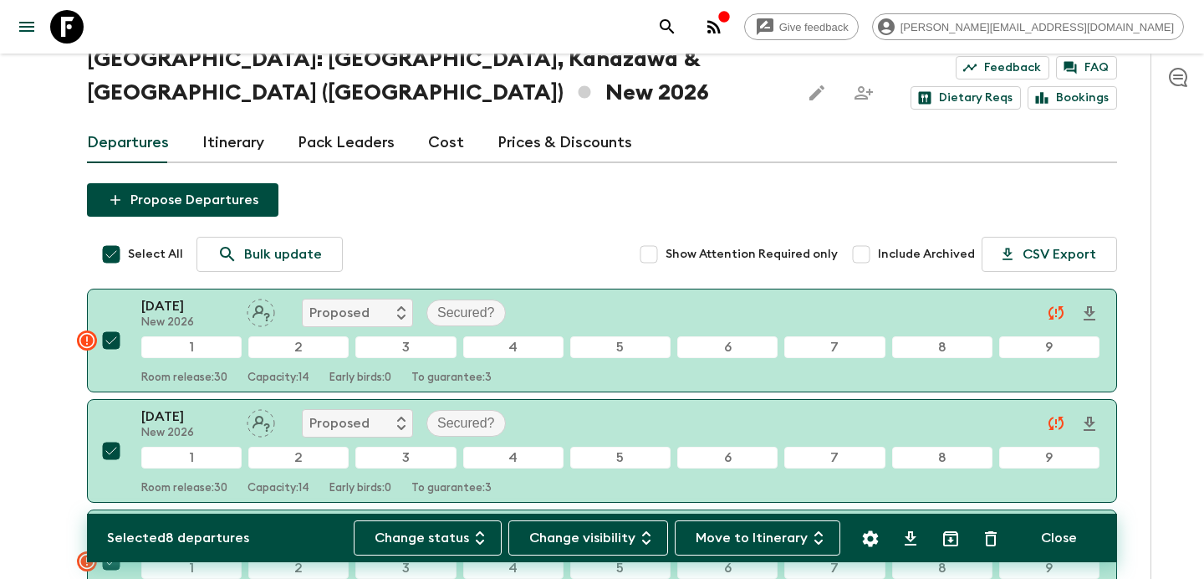
scroll to position [58, 0]
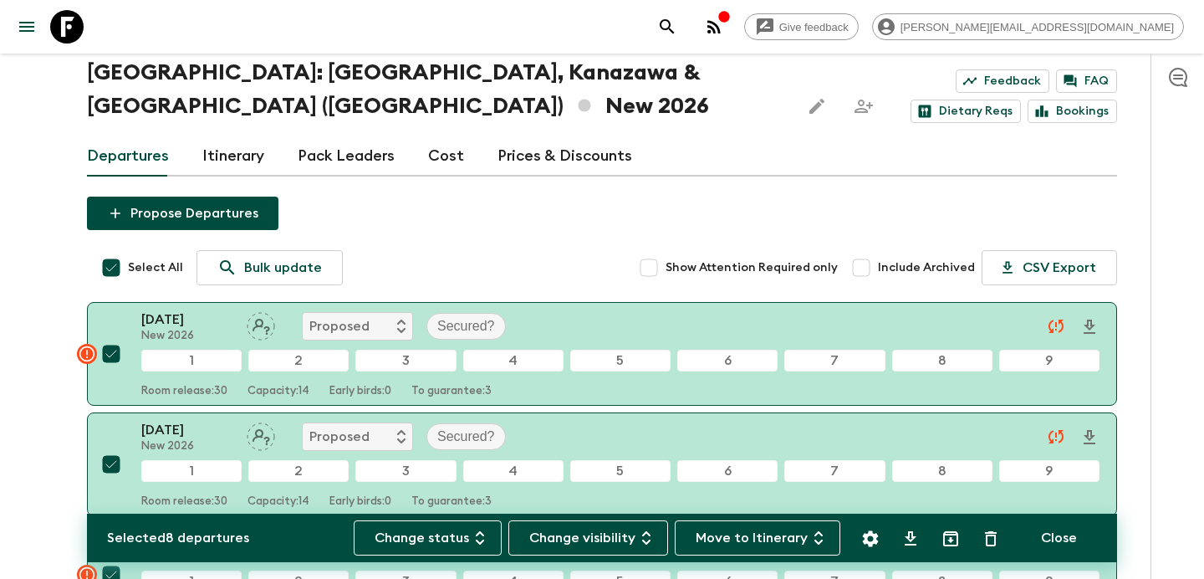
click at [106, 251] on input "Select All" at bounding box center [110, 267] width 33 height 33
checkbox input "false"
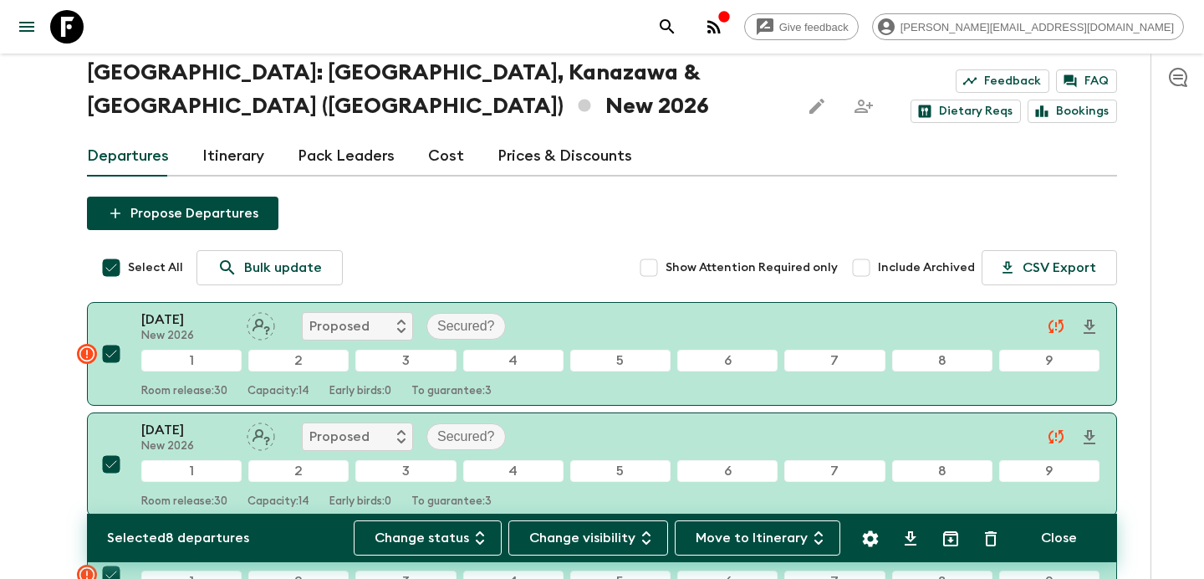
checkbox input "false"
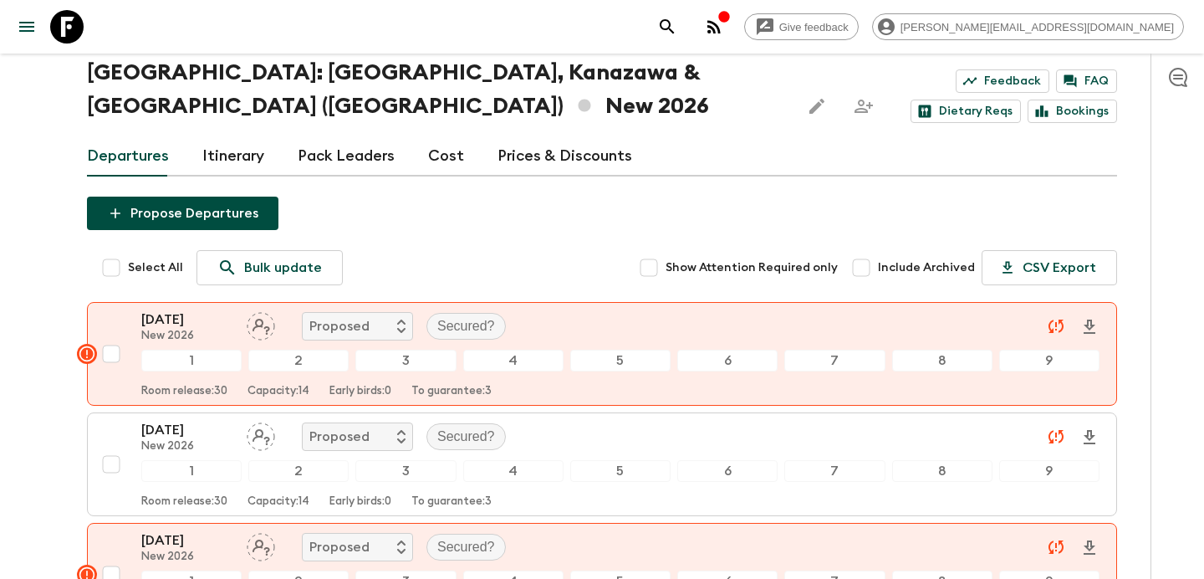
click at [106, 251] on input "Select All" at bounding box center [110, 267] width 33 height 33
checkbox input "true"
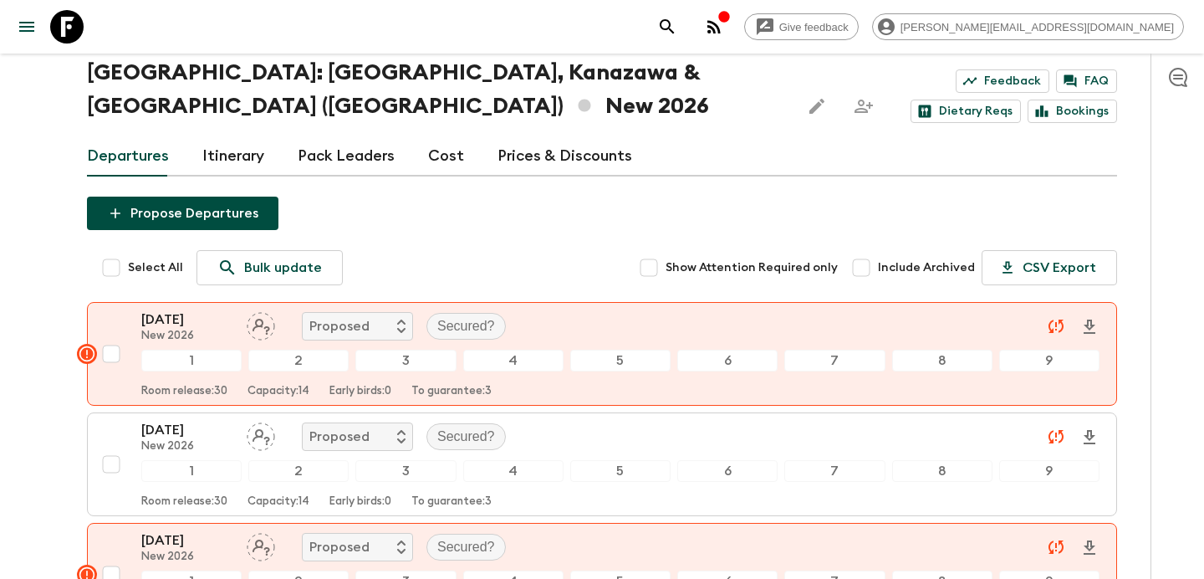
checkbox input "true"
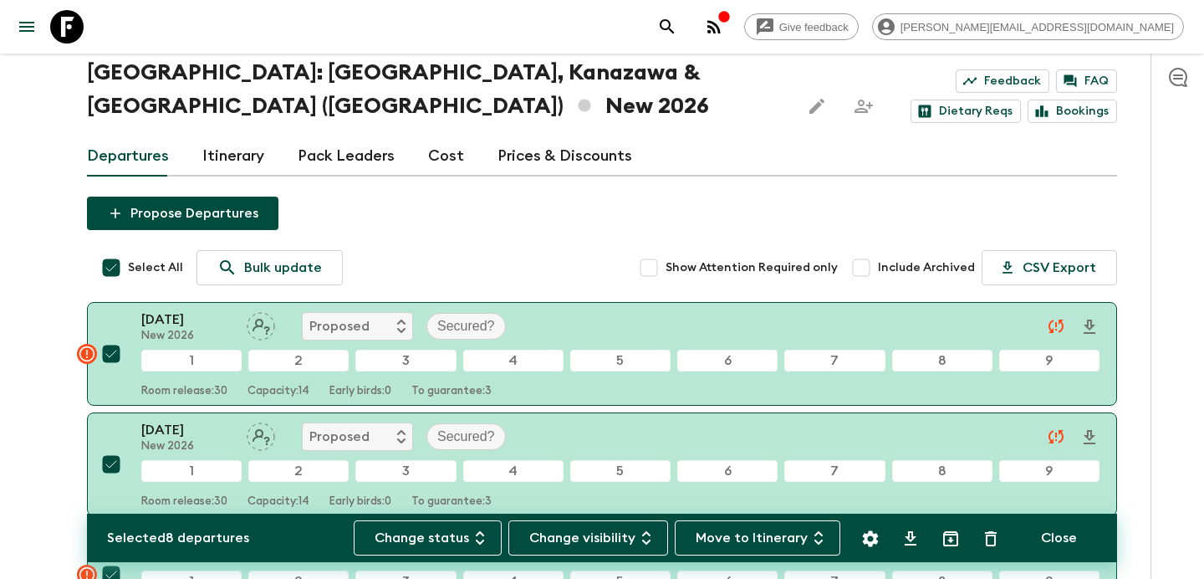
click at [106, 251] on input "Select All" at bounding box center [110, 267] width 33 height 33
checkbox input "false"
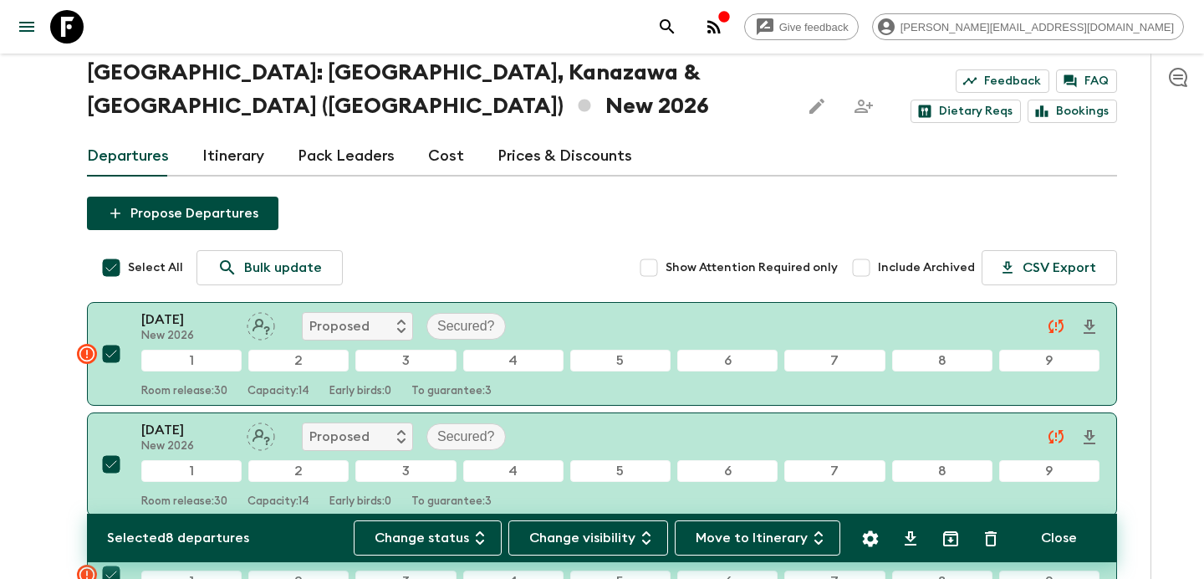
checkbox input "false"
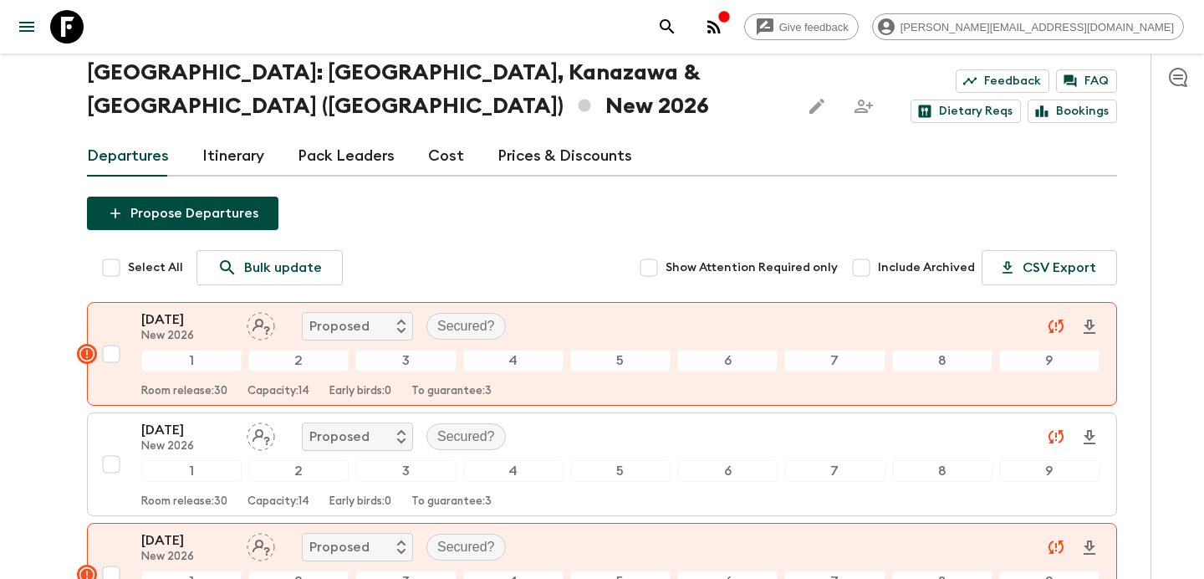
click at [429, 136] on link "Cost" at bounding box center [446, 156] width 36 height 40
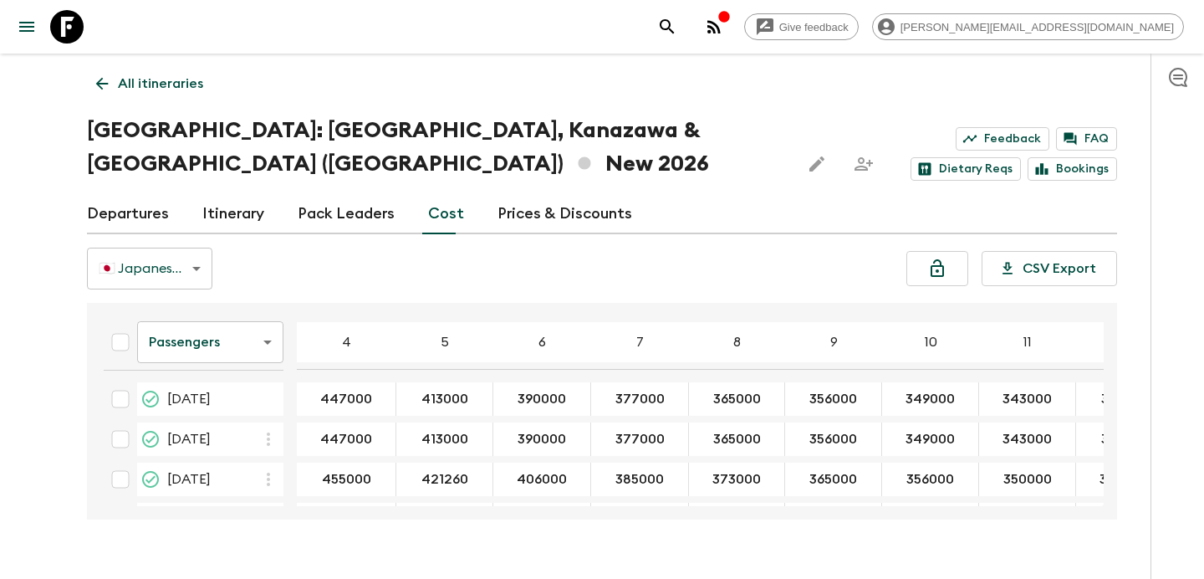
click at [139, 194] on link "Departures" at bounding box center [128, 214] width 82 height 40
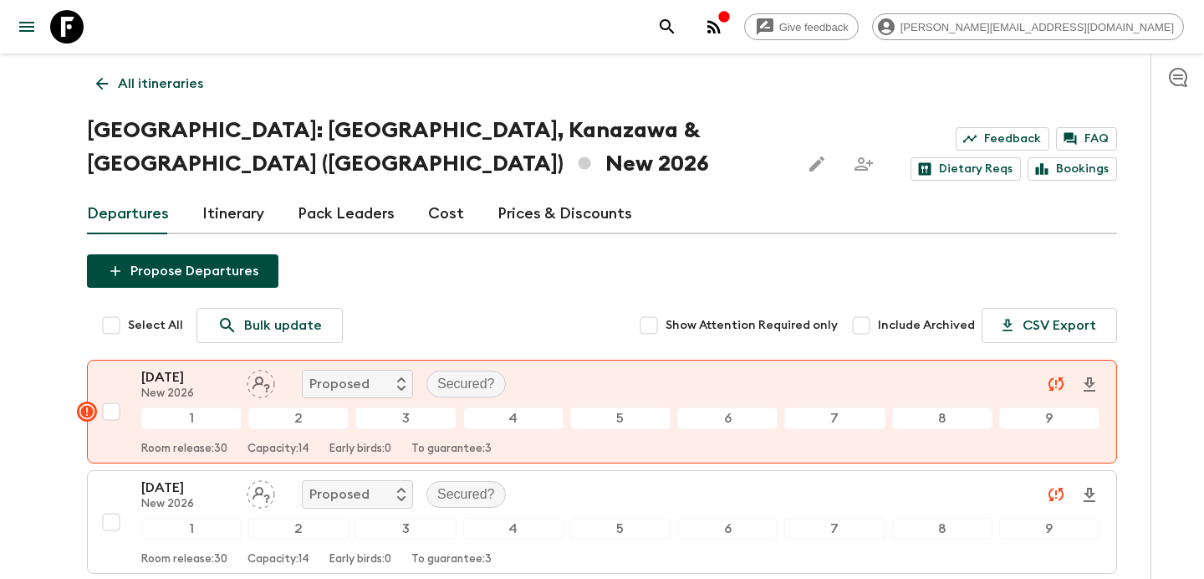
click at [445, 194] on link "Cost" at bounding box center [446, 214] width 36 height 40
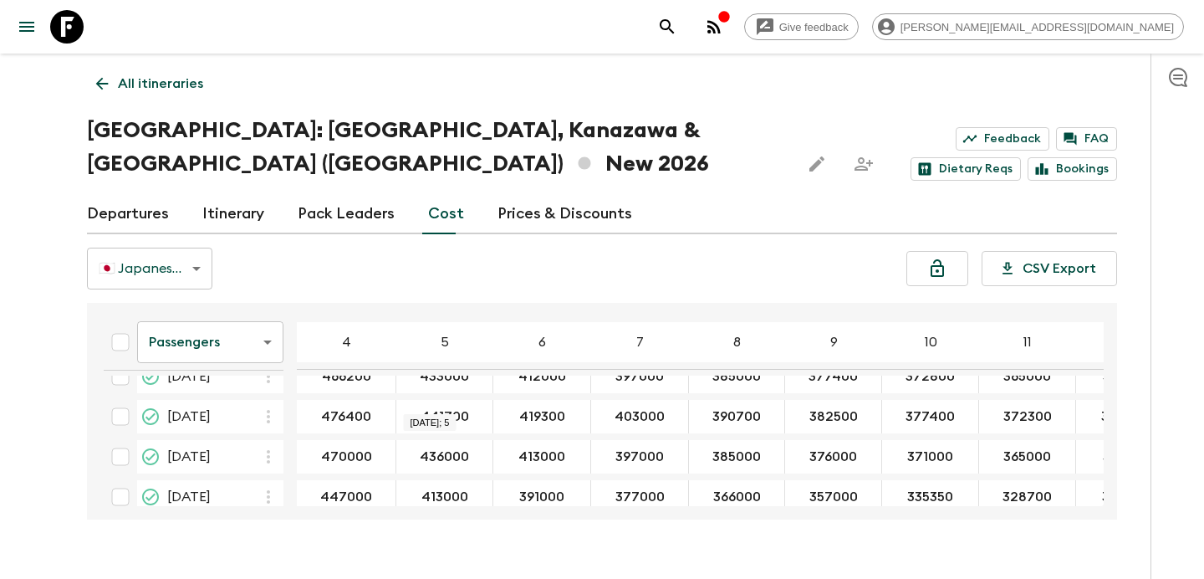
scroll to position [204, 0]
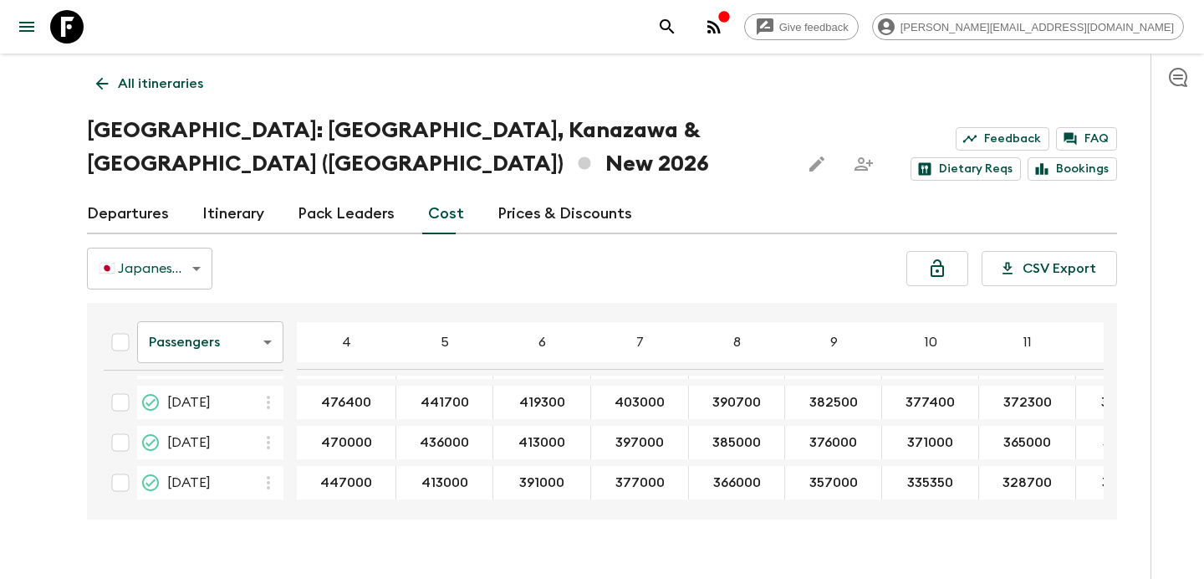
click at [266, 322] on body "Give feedback [PERSON_NAME][EMAIL_ADDRESS][DOMAIN_NAME] All itineraries [GEOGRA…" at bounding box center [602, 305] width 1204 height 611
click at [163, 86] on div at bounding box center [602, 289] width 1204 height 579
click at [143, 80] on p "All itineraries" at bounding box center [160, 84] width 85 height 20
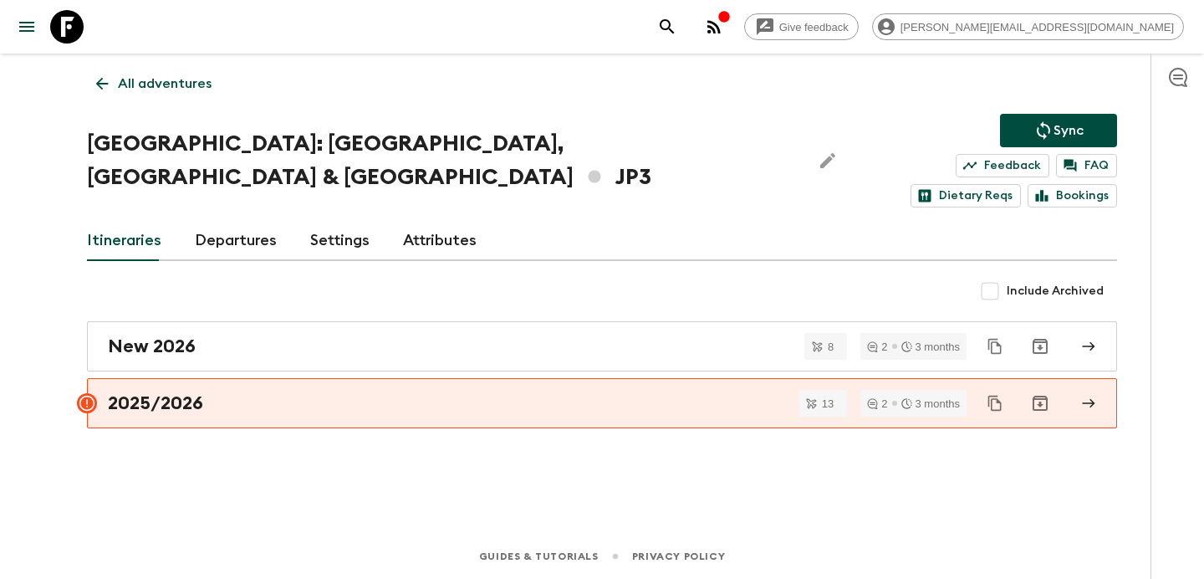
click at [143, 80] on p "All adventures" at bounding box center [165, 84] width 94 height 20
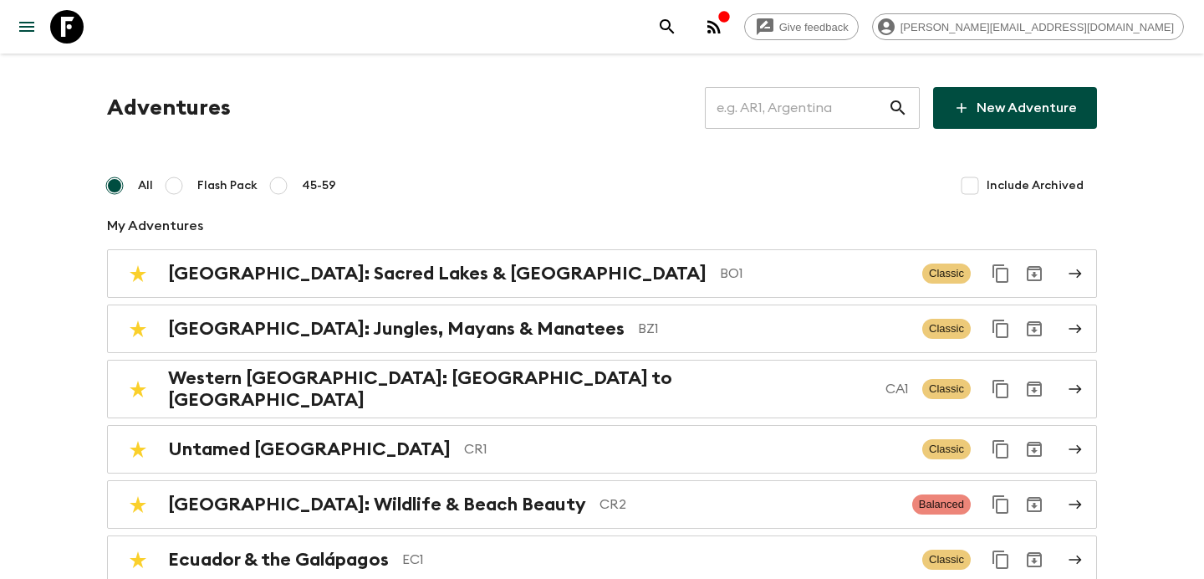
click at [800, 121] on input "text" at bounding box center [796, 107] width 183 height 47
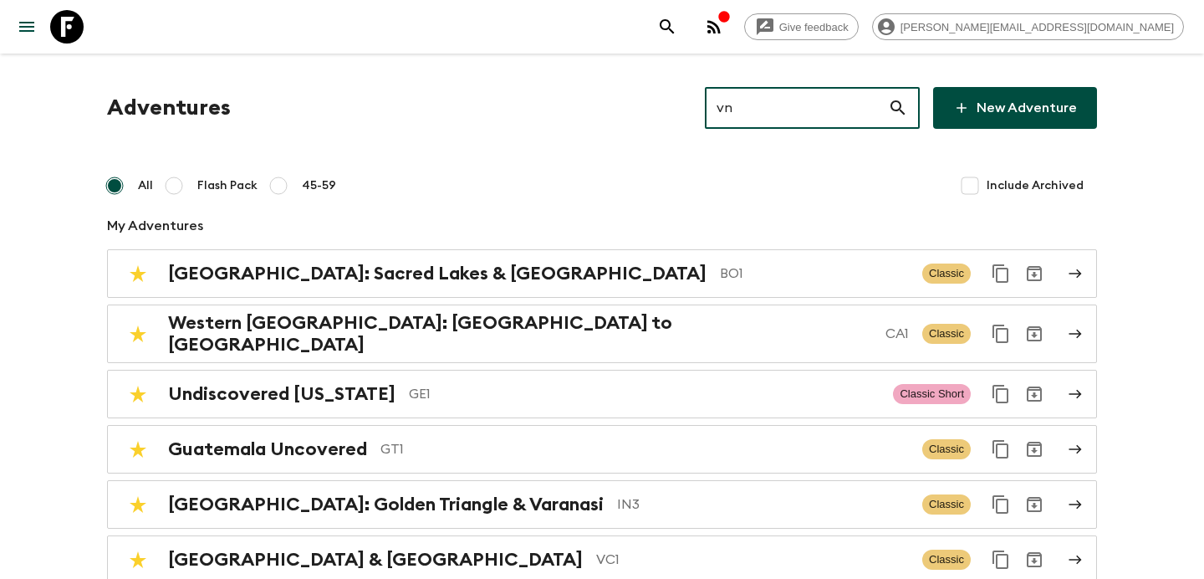
type input "vn2"
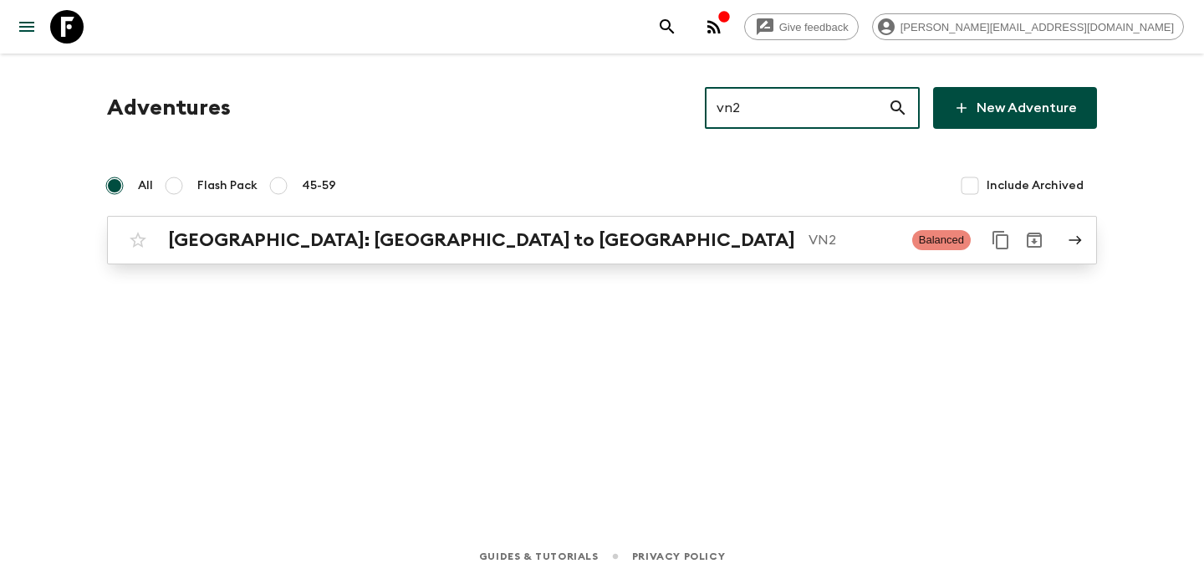
click at [739, 255] on div "[GEOGRAPHIC_DATA]: [GEOGRAPHIC_DATA] to Hoi An VN2 Balanced" at bounding box center [569, 239] width 896 height 33
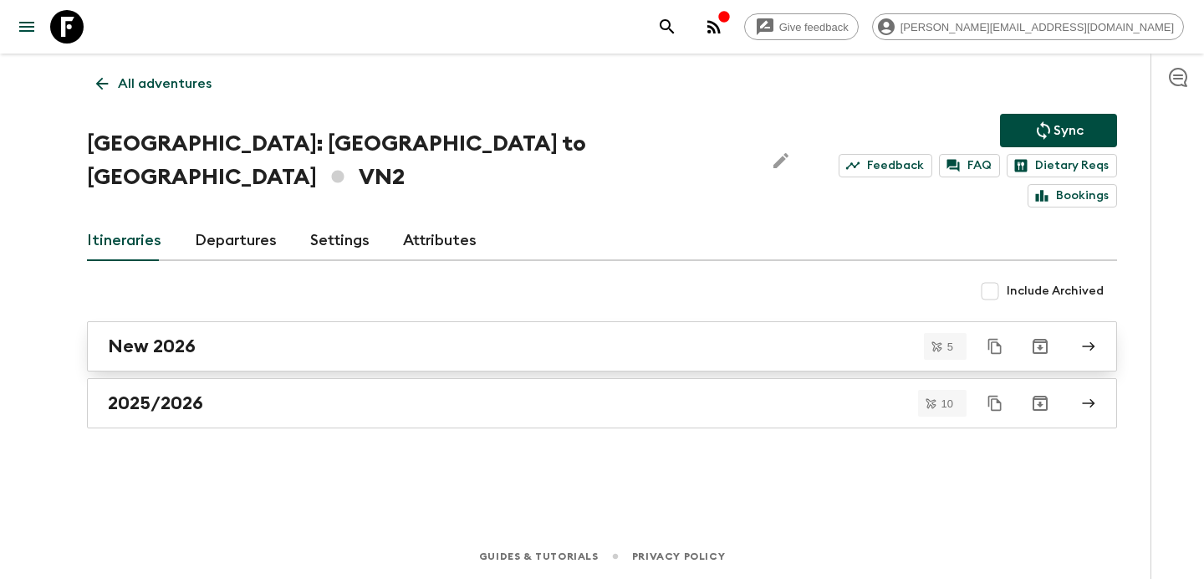
click at [212, 335] on div "New 2026" at bounding box center [586, 346] width 957 height 22
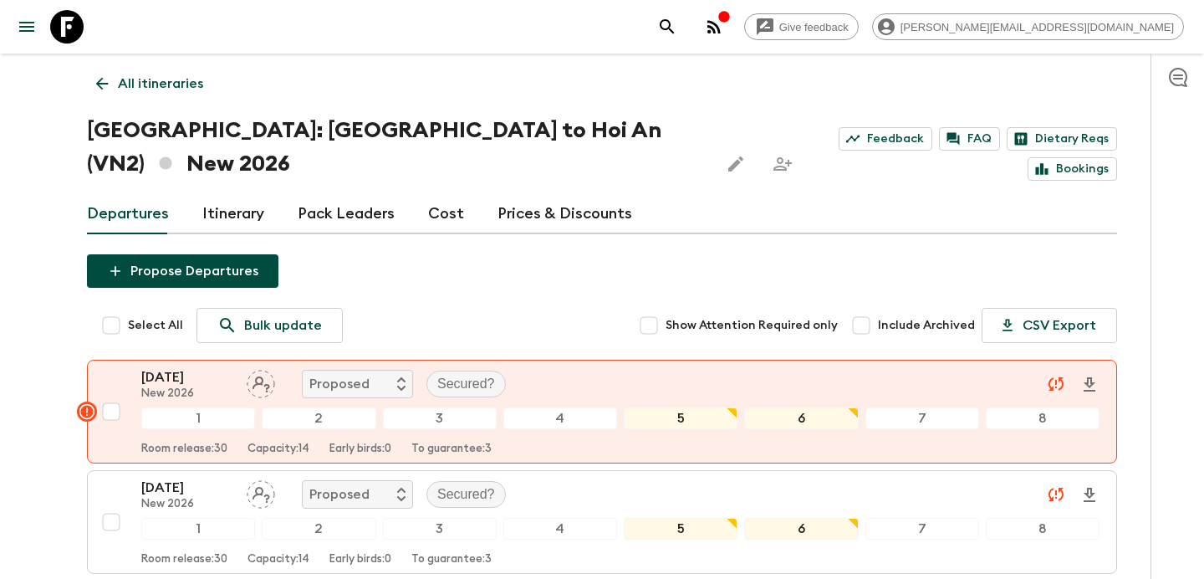
click at [428, 194] on link "Cost" at bounding box center [446, 214] width 36 height 40
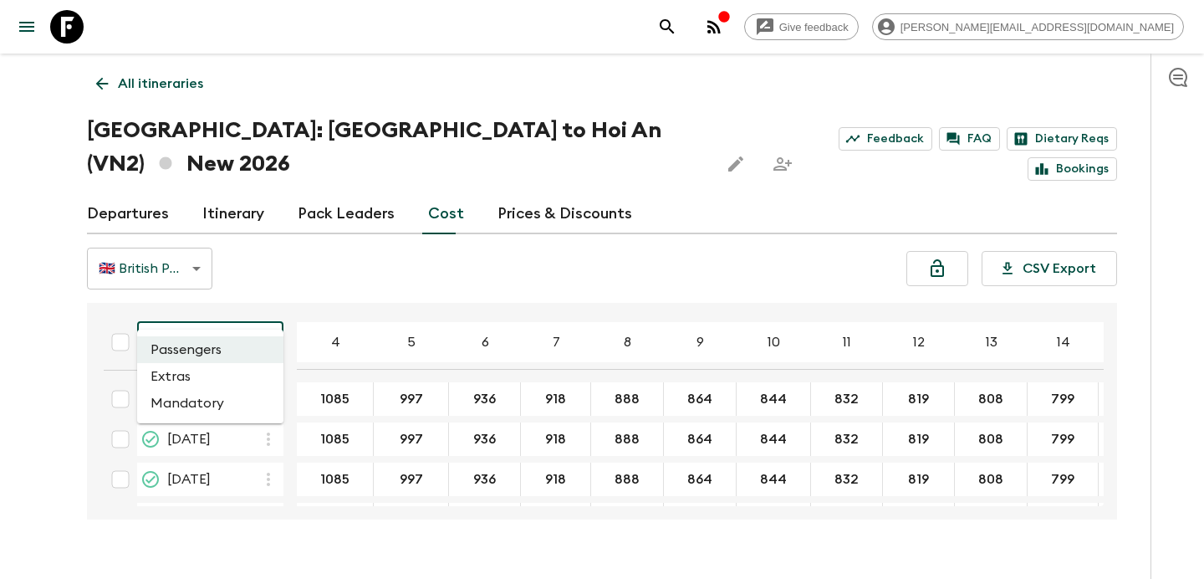
click at [242, 309] on body "Give feedback [PERSON_NAME][EMAIL_ADDRESS][DOMAIN_NAME] All itineraries [GEOGRA…" at bounding box center [602, 305] width 1204 height 611
click at [238, 402] on li "Mandatory" at bounding box center [210, 403] width 146 height 27
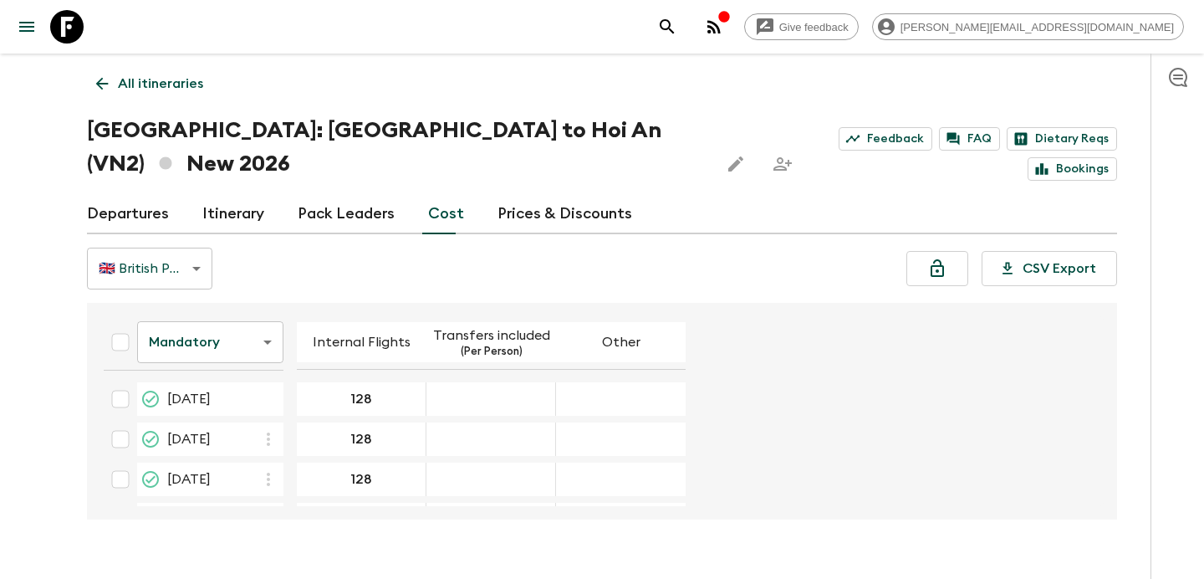
scroll to position [77, 0]
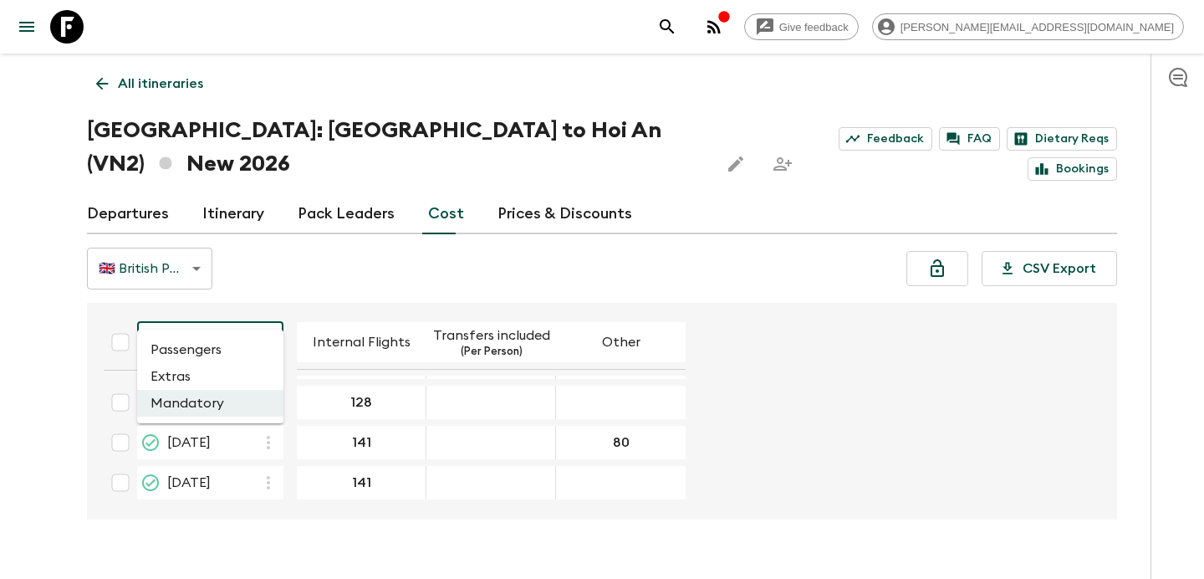
click at [258, 306] on body "Give feedback [PERSON_NAME][EMAIL_ADDRESS][DOMAIN_NAME] All itineraries [GEOGRA…" at bounding box center [602, 305] width 1204 height 611
click at [207, 355] on li "Passengers" at bounding box center [210, 349] width 146 height 27
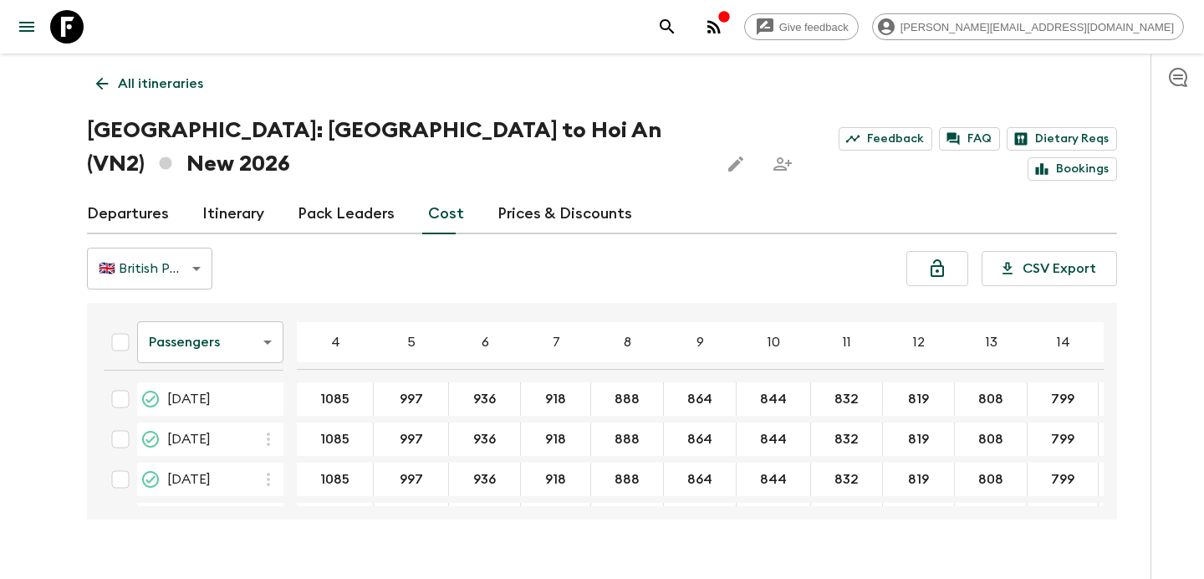
click at [721, 23] on icon "button" at bounding box center [713, 26] width 13 height 13
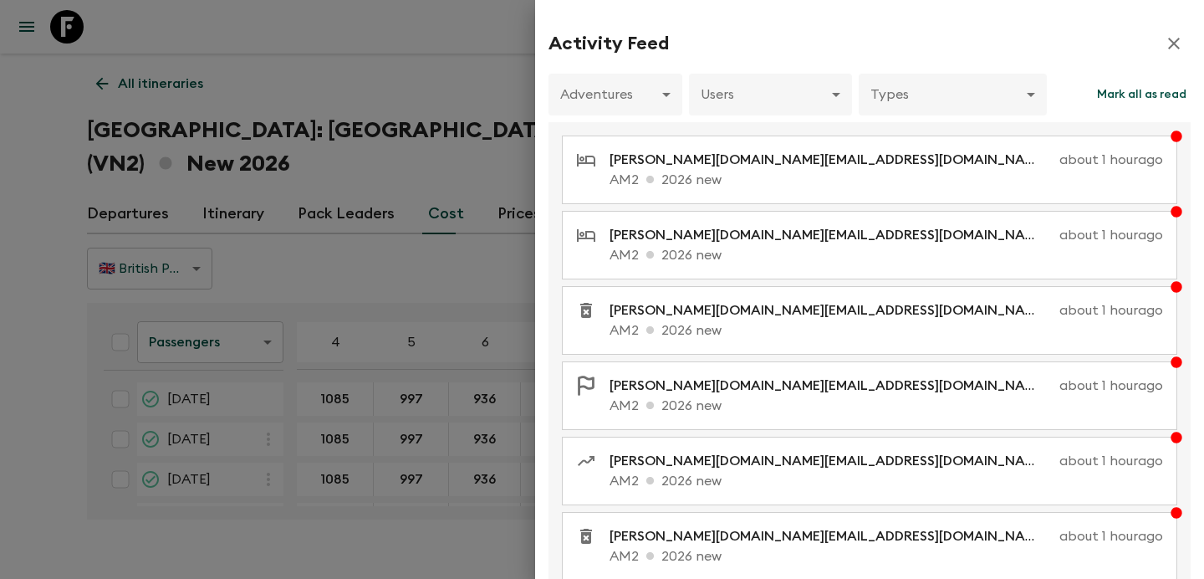
click at [426, 51] on div at bounding box center [602, 289] width 1204 height 579
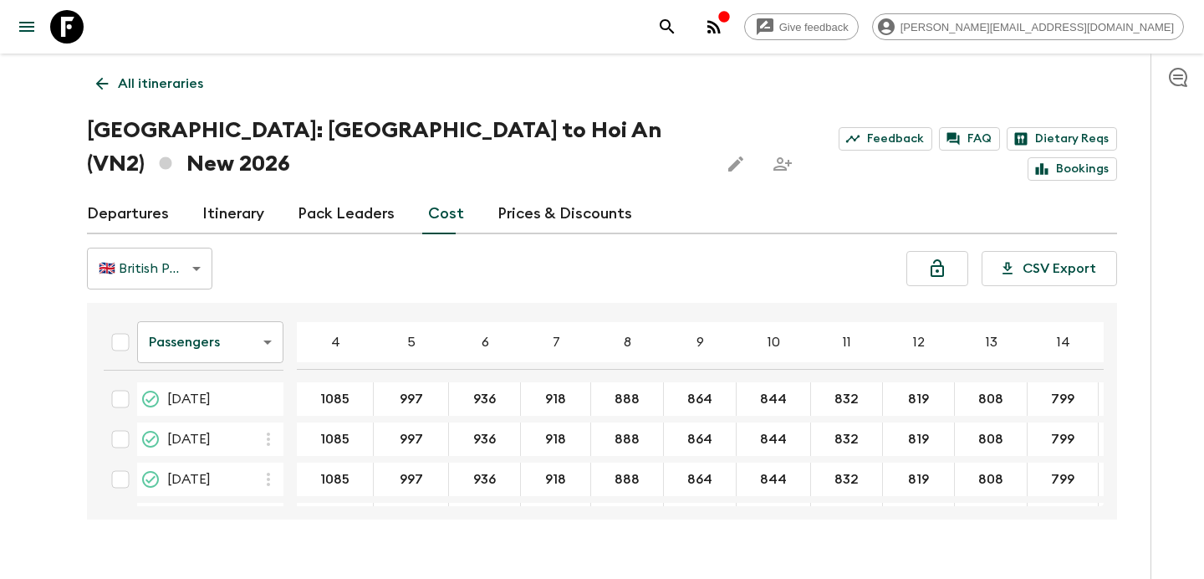
click at [159, 95] on link "All itineraries" at bounding box center [149, 83] width 125 height 33
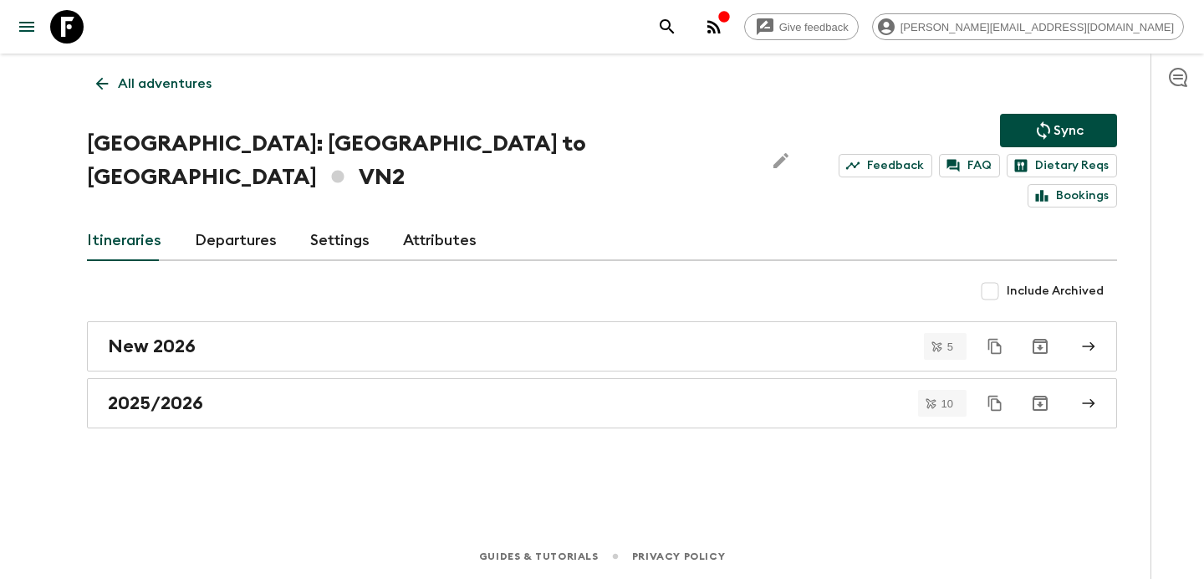
click at [159, 95] on link "All adventures" at bounding box center [154, 83] width 134 height 33
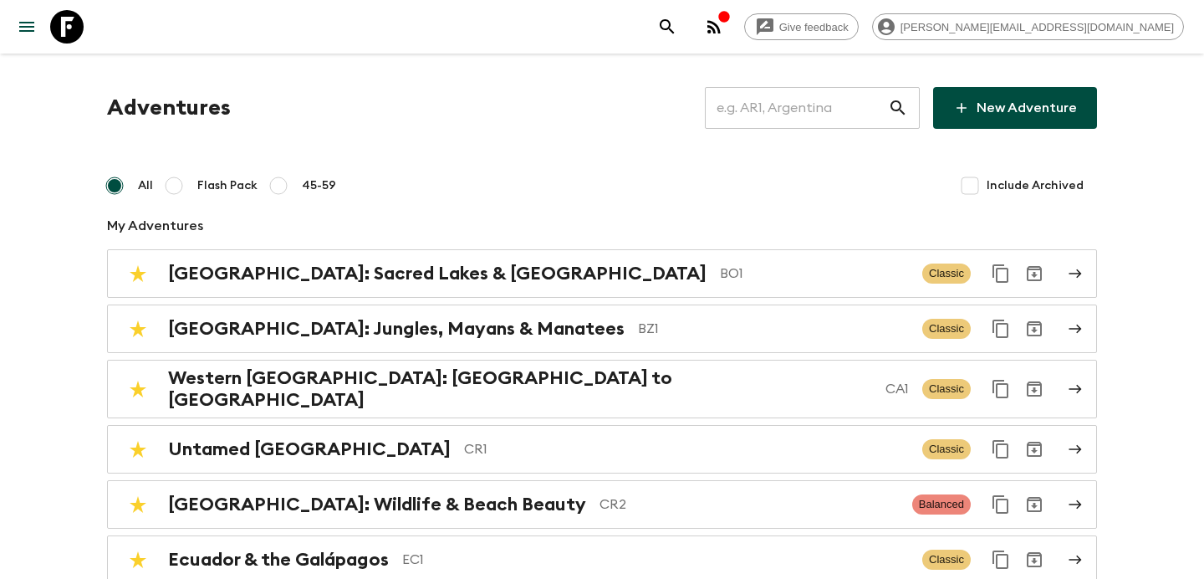
click at [758, 109] on input "text" at bounding box center [796, 107] width 183 height 47
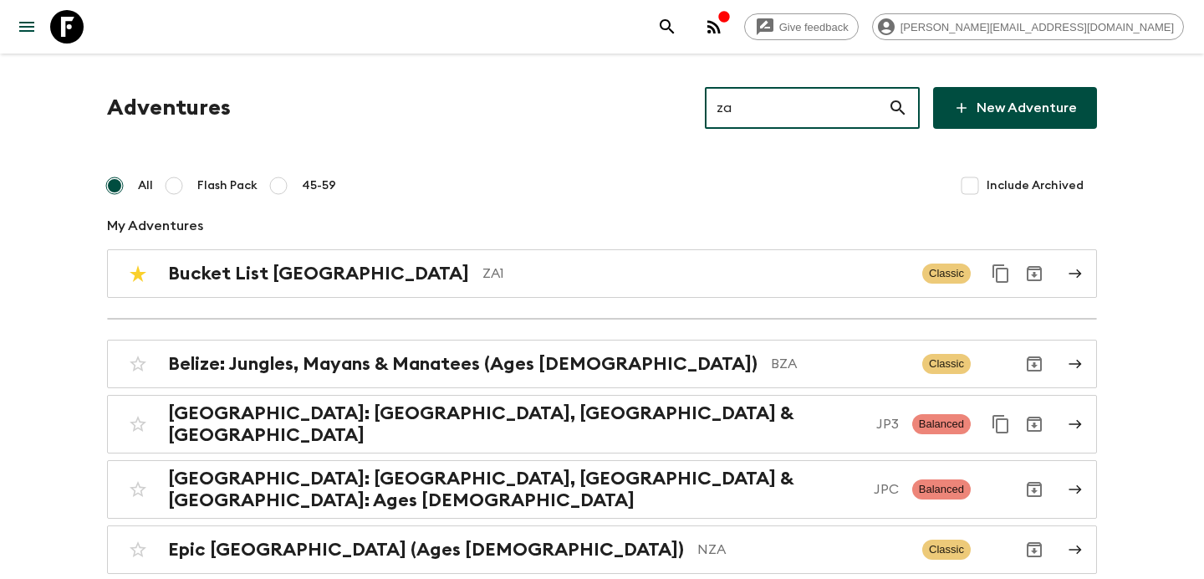
type input "za2"
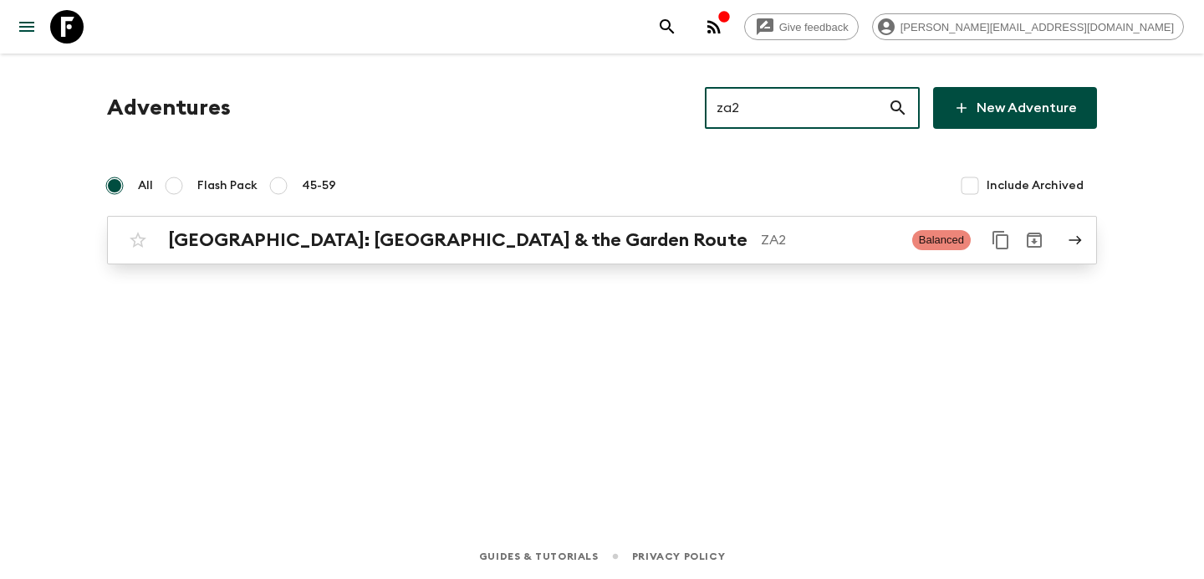
click at [761, 243] on p "ZA2" at bounding box center [830, 240] width 138 height 20
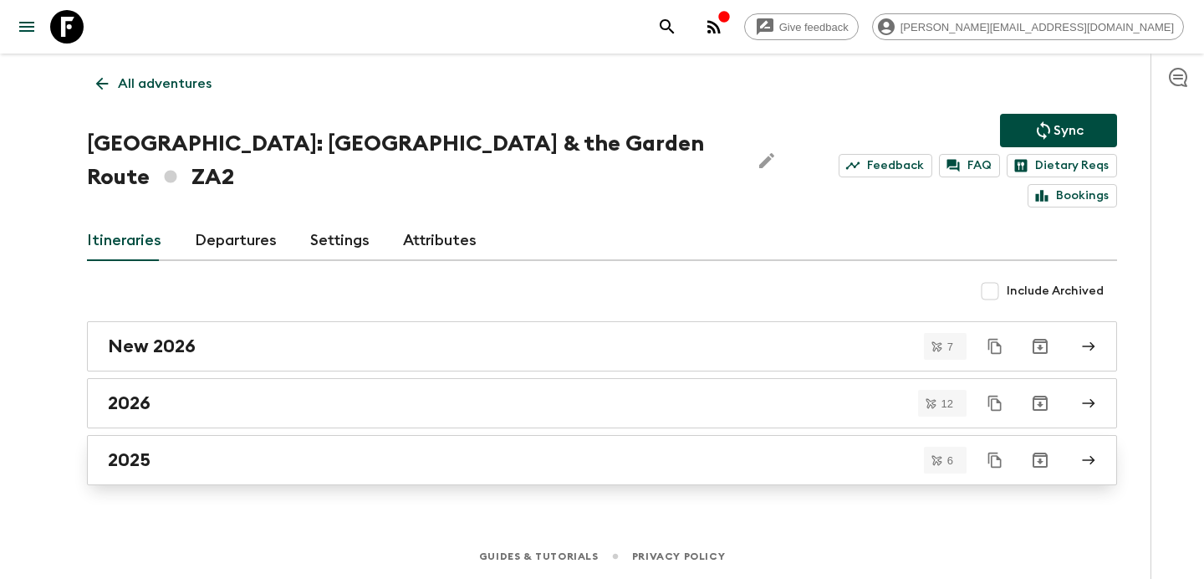
click at [431, 449] on div "2025" at bounding box center [586, 460] width 957 height 22
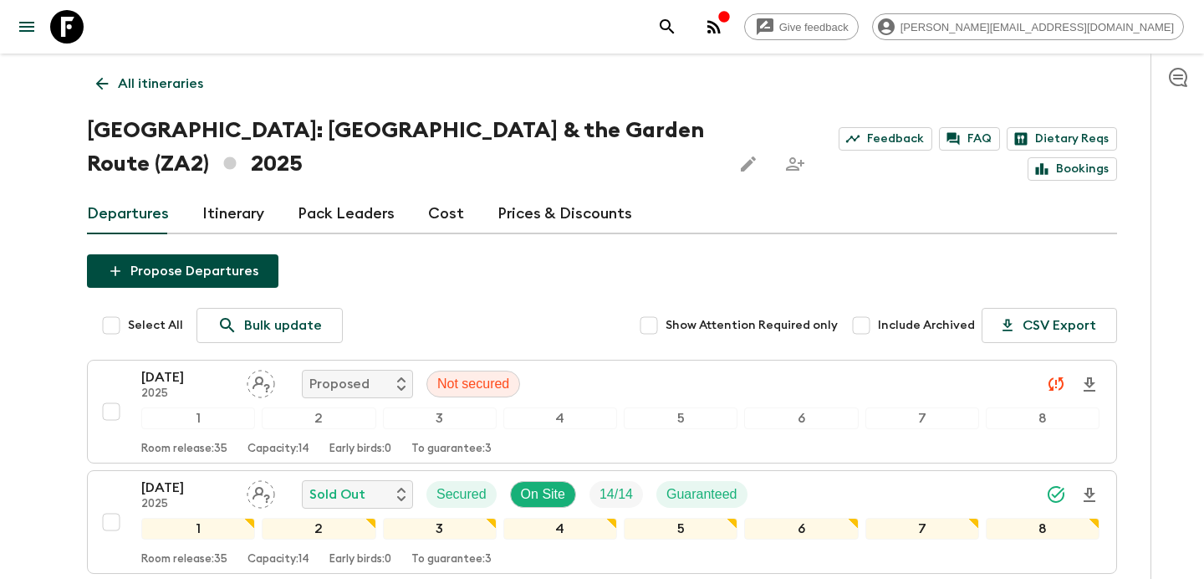
click at [159, 79] on p "All itineraries" at bounding box center [160, 84] width 85 height 20
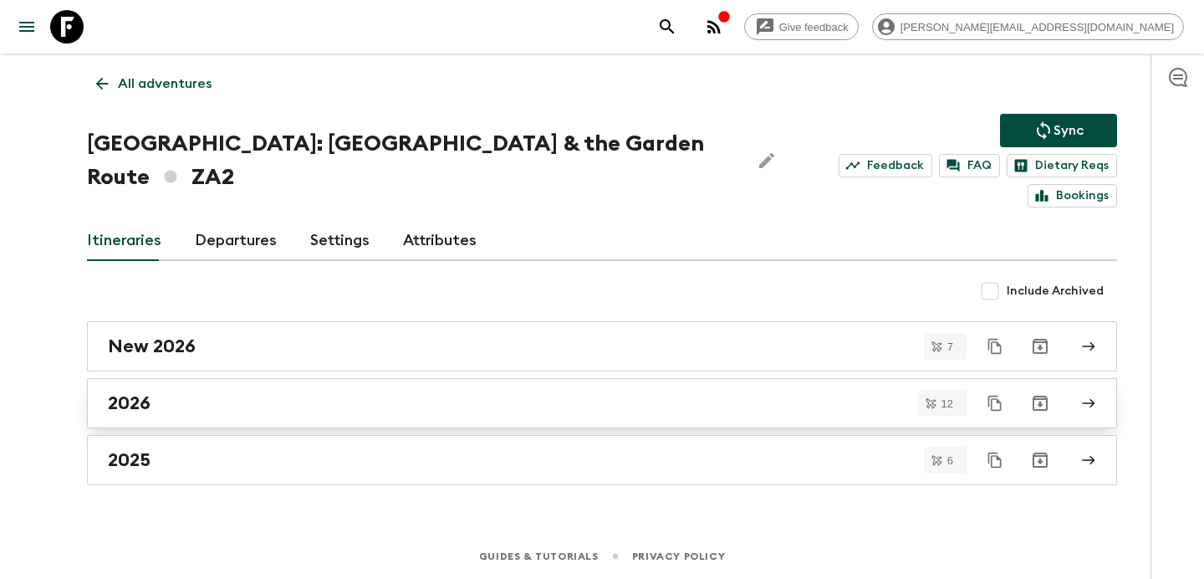
click at [338, 385] on link "2026" at bounding box center [602, 403] width 1030 height 50
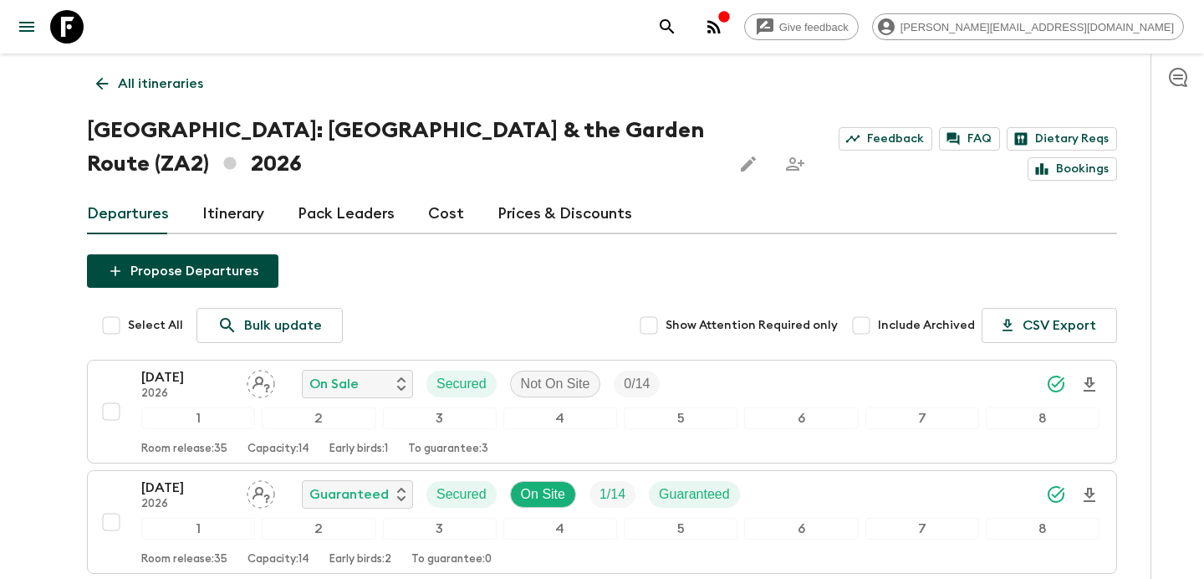
click at [151, 80] on p "All itineraries" at bounding box center [160, 84] width 85 height 20
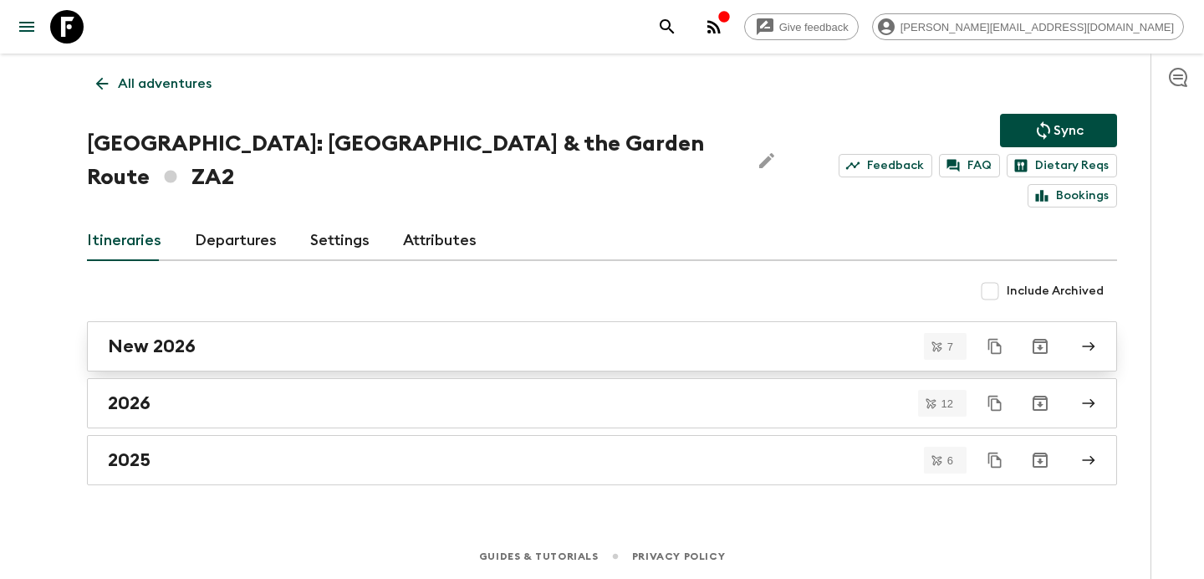
click at [321, 321] on link "New 2026" at bounding box center [602, 346] width 1030 height 50
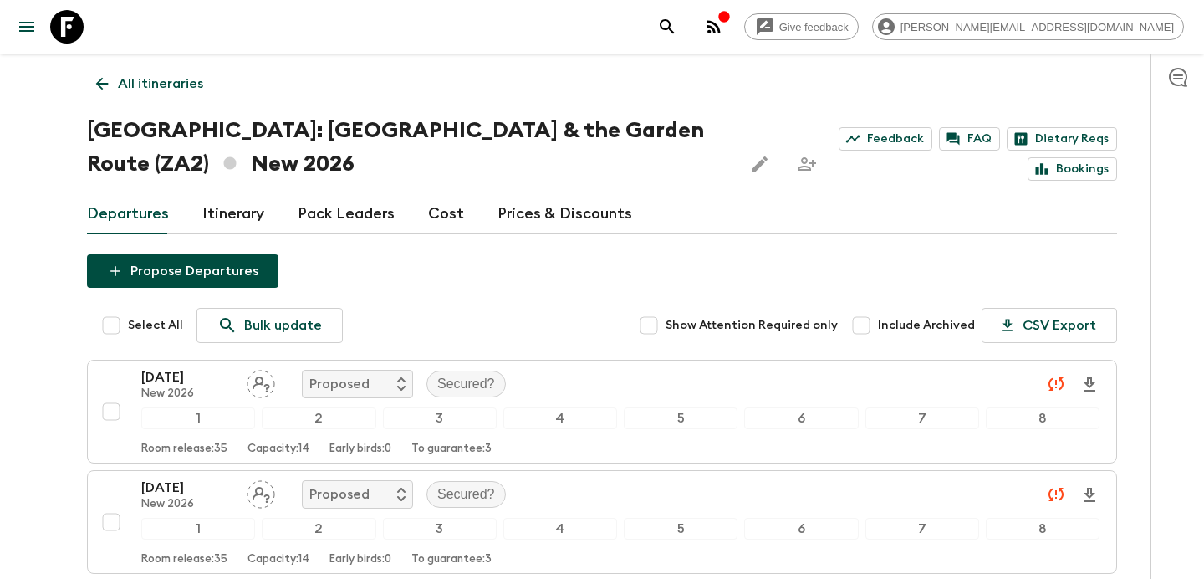
click at [173, 89] on p "All itineraries" at bounding box center [160, 84] width 85 height 20
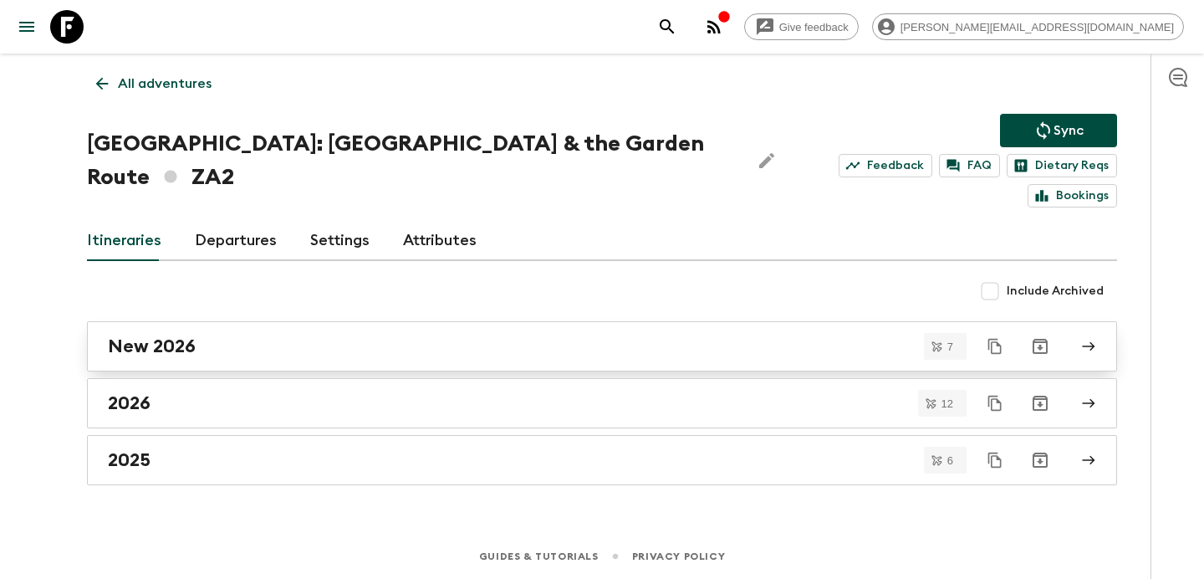
click at [373, 335] on div "New 2026" at bounding box center [586, 346] width 957 height 22
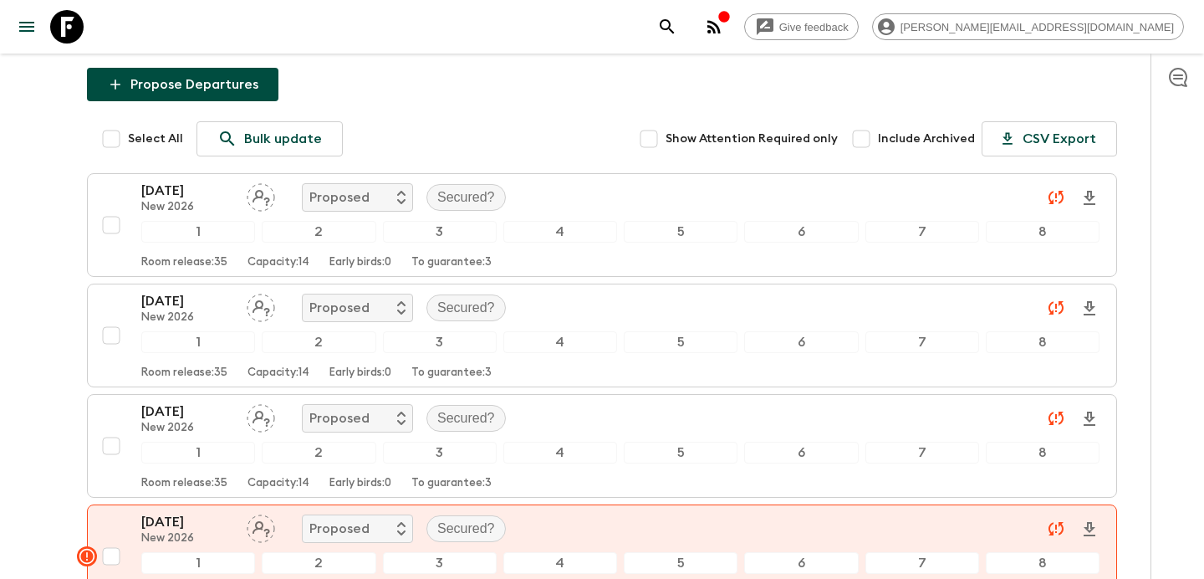
scroll to position [180, 0]
